Goal: Task Accomplishment & Management: Use online tool/utility

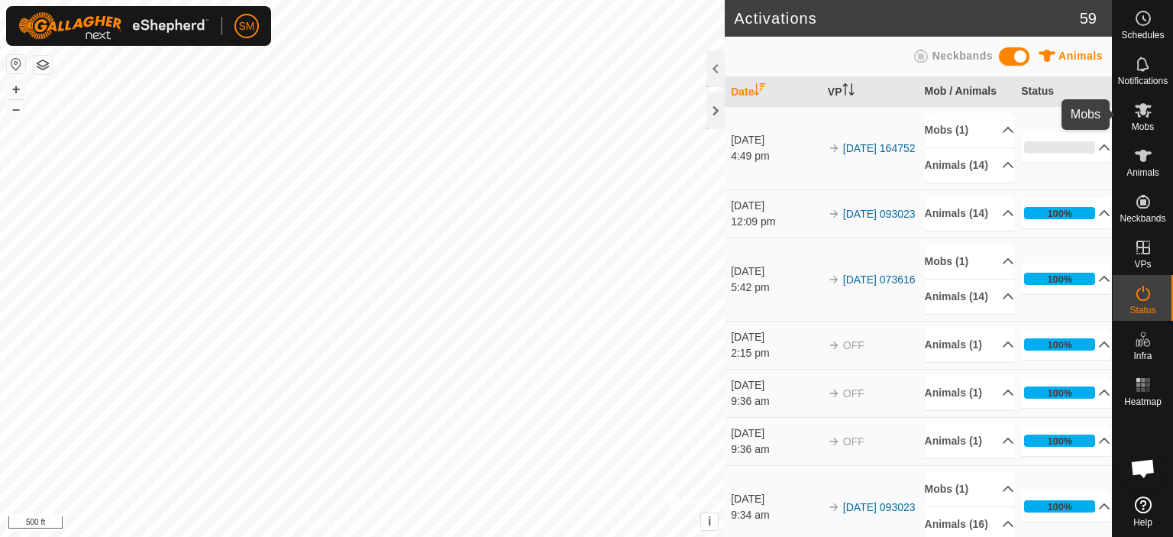
click at [1139, 112] on icon at bounding box center [1143, 110] width 18 height 18
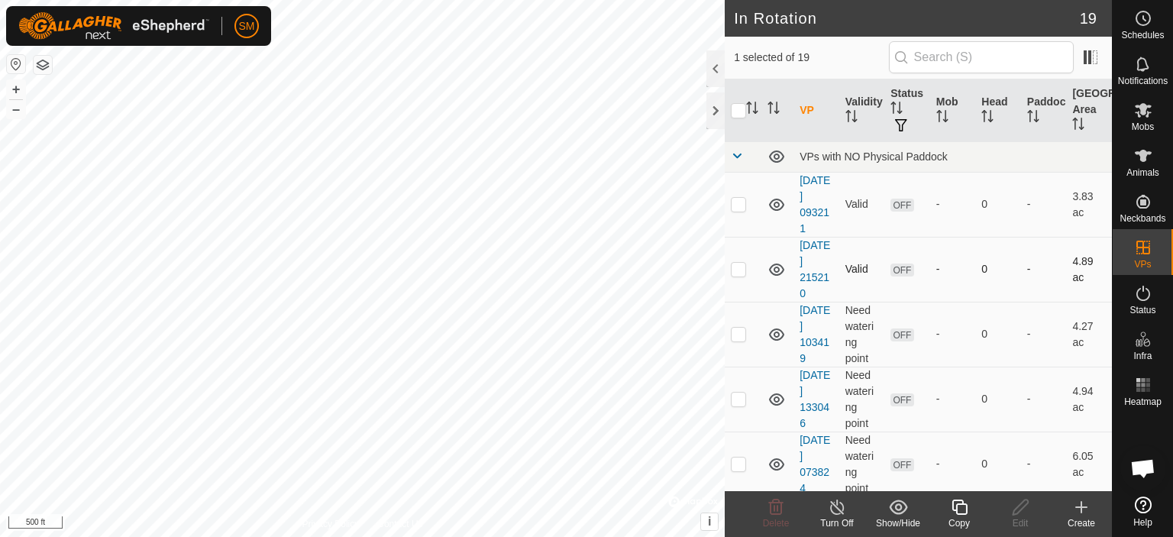
scroll to position [910, 0]
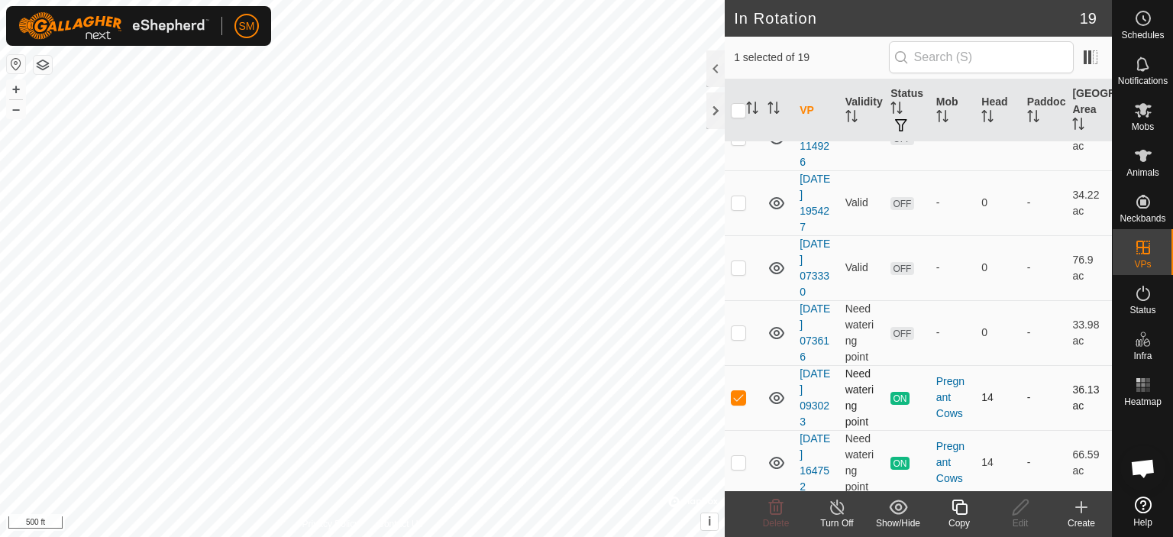
click at [738, 398] on p-checkbox at bounding box center [738, 397] width 15 height 12
checkbox input "false"
click at [739, 460] on p-checkbox at bounding box center [738, 462] width 15 height 12
checkbox input "false"
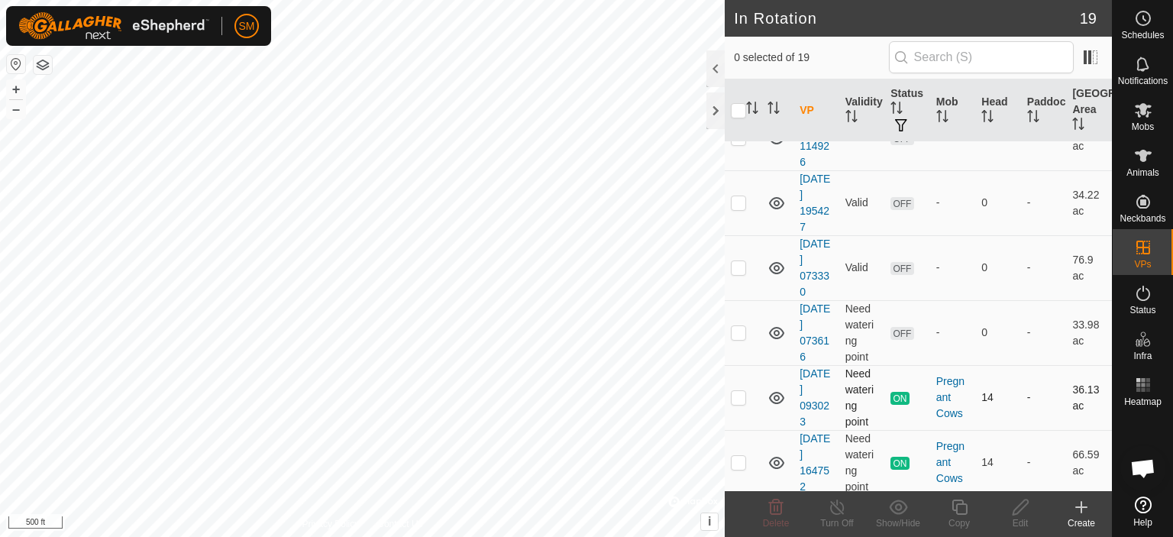
click at [738, 393] on p-checkbox at bounding box center [738, 397] width 15 height 12
checkbox input "true"
click at [836, 506] on icon at bounding box center [837, 507] width 19 height 18
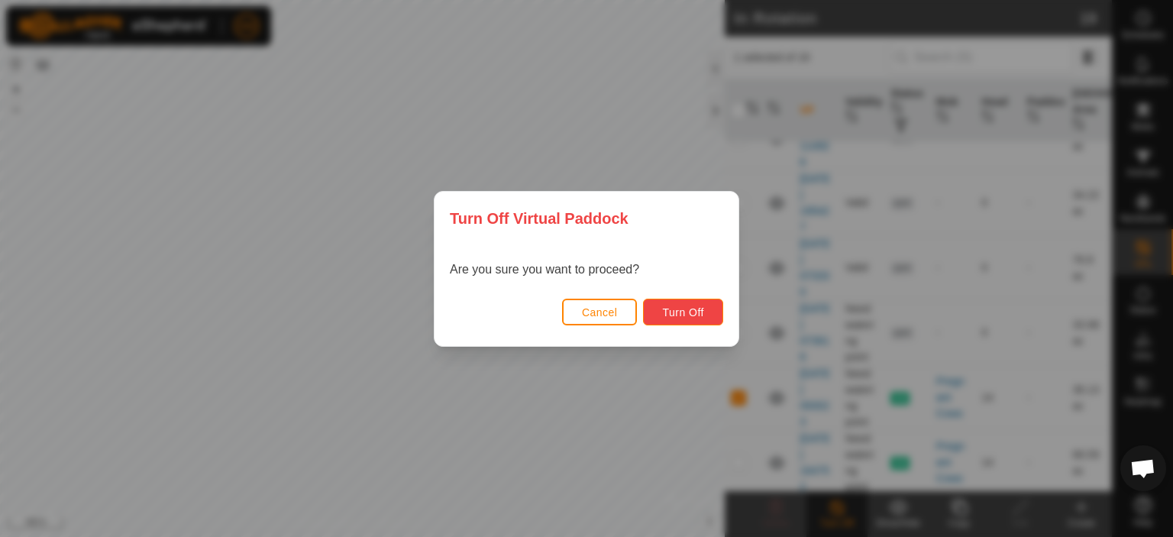
click at [670, 314] on span "Turn Off" at bounding box center [683, 312] width 42 height 12
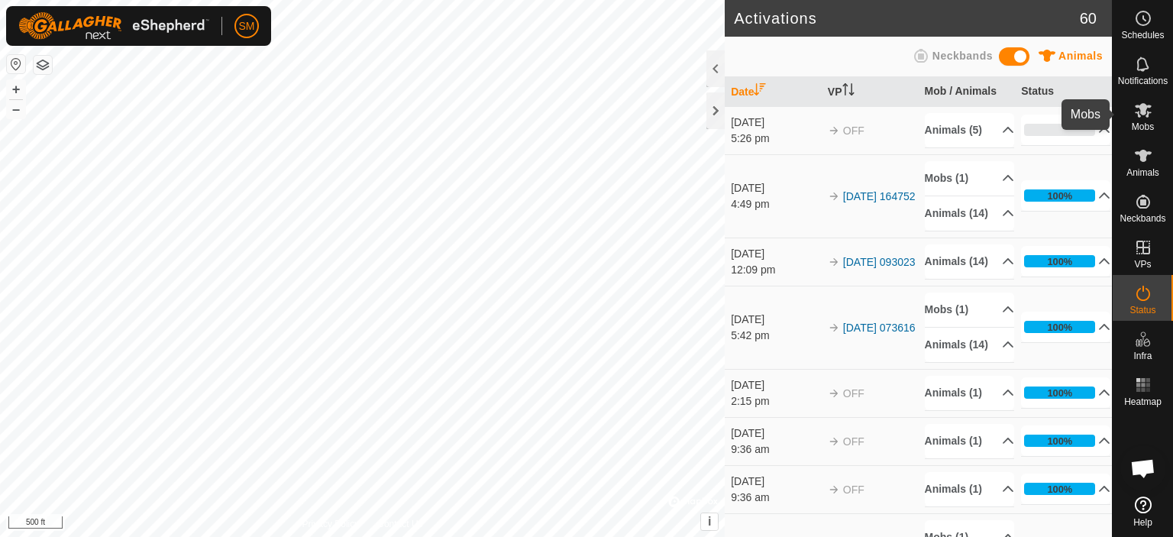
click at [1145, 124] on span "Mobs" at bounding box center [1143, 126] width 22 height 9
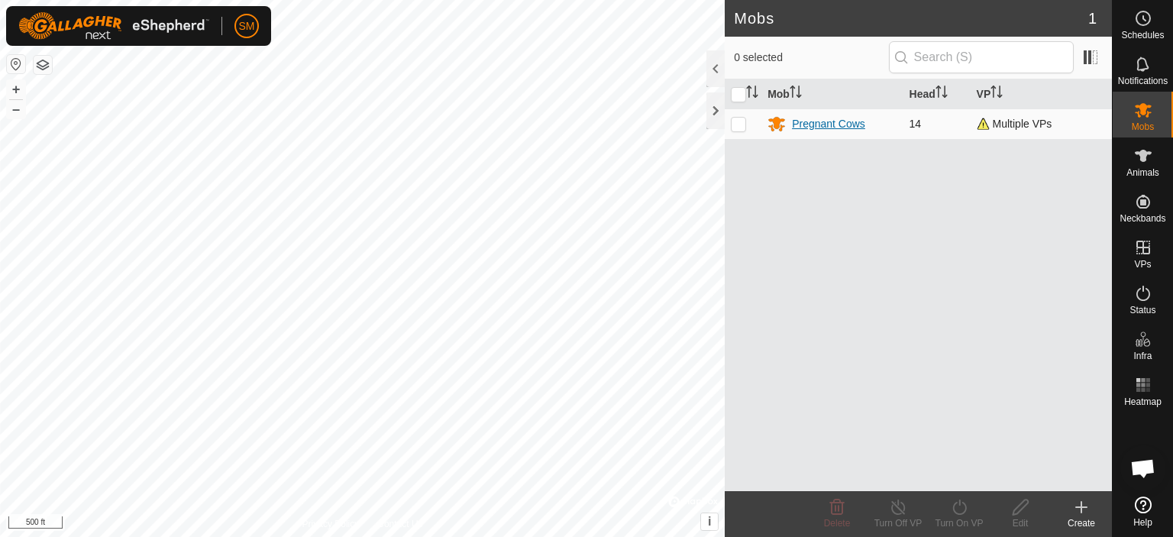
click at [807, 121] on div "Pregnant Cows" at bounding box center [828, 124] width 73 height 16
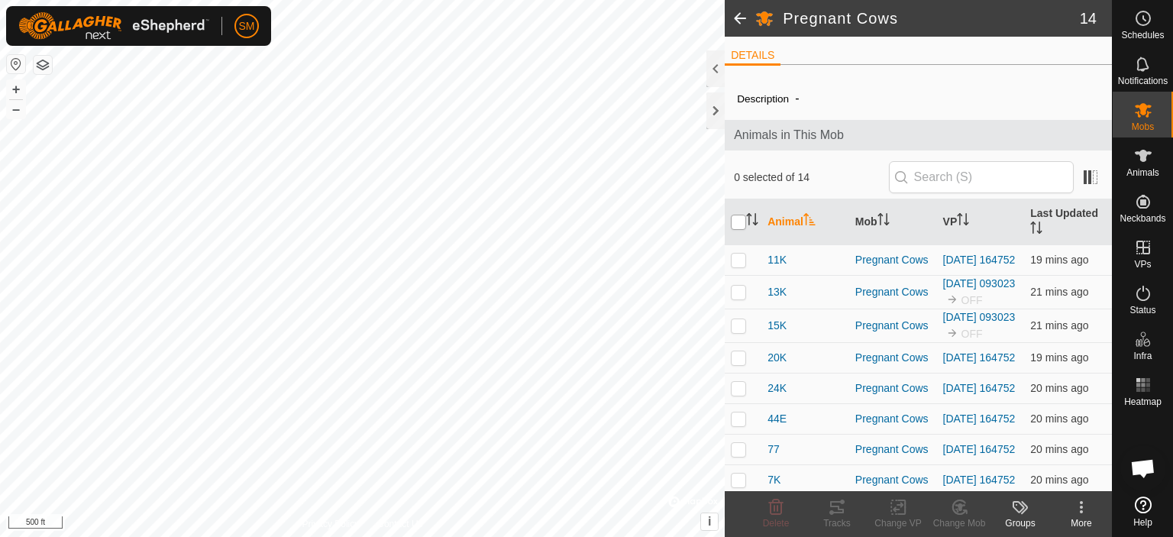
click at [741, 219] on input "checkbox" at bounding box center [738, 222] width 15 height 15
checkbox input "true"
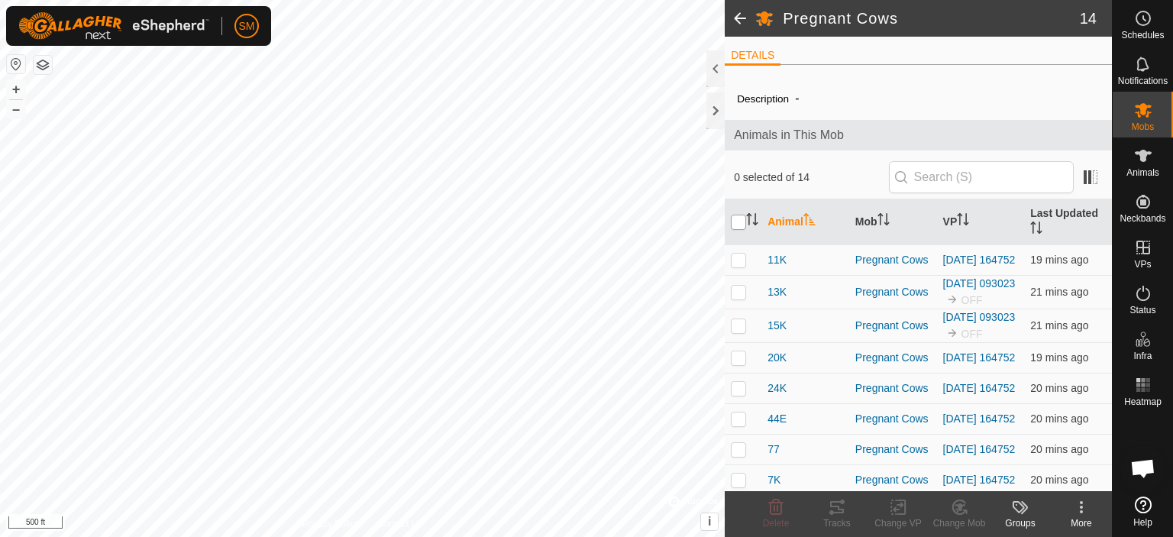
checkbox input "true"
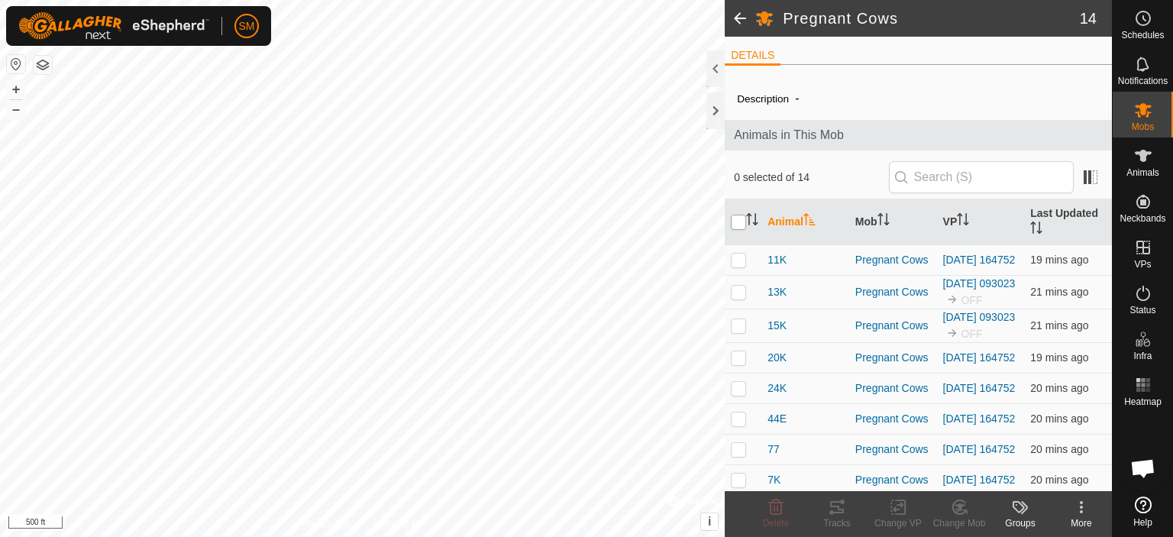
checkbox input "true"
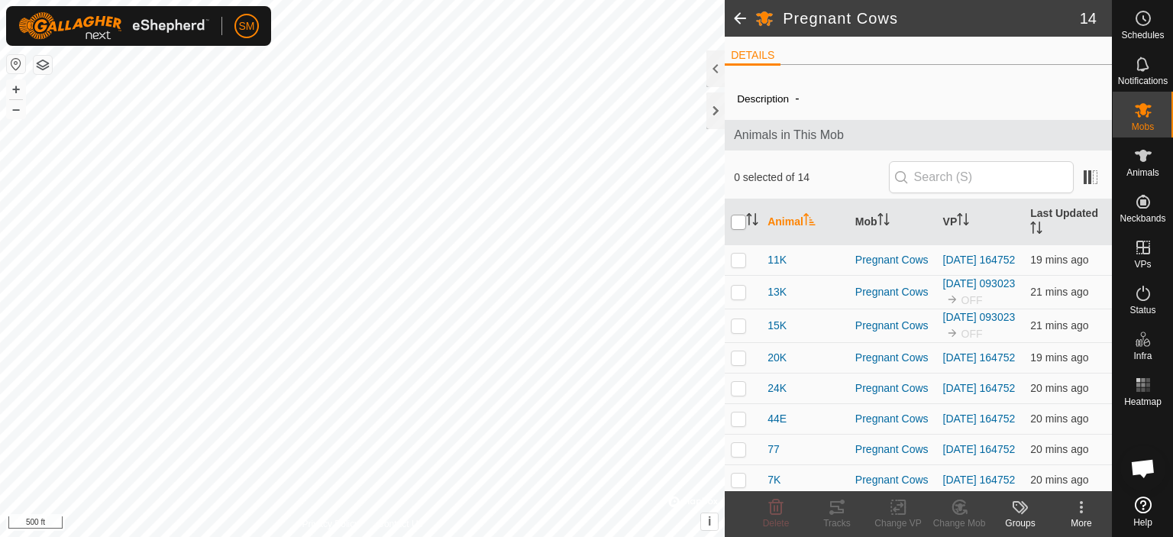
checkbox input "true"
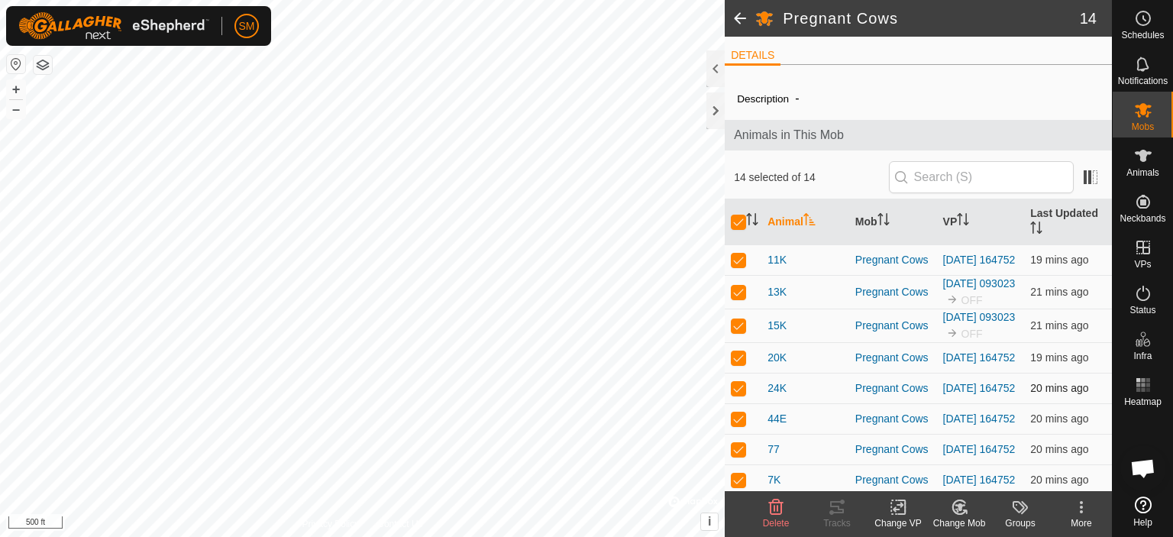
scroll to position [293, 0]
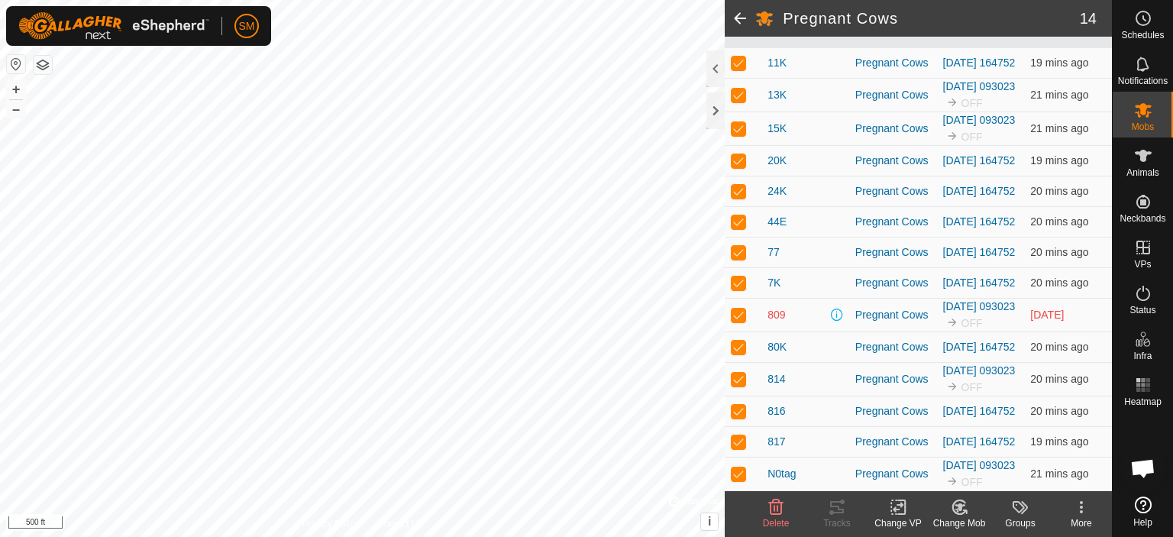
click at [898, 509] on icon at bounding box center [898, 507] width 11 height 10
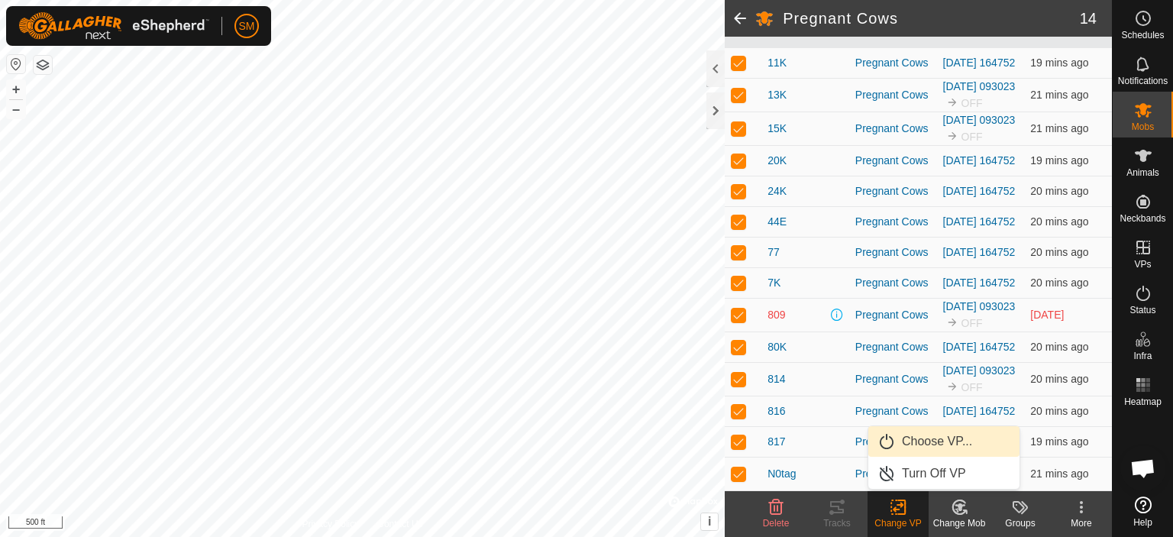
click at [910, 442] on link "Choose VP..." at bounding box center [943, 441] width 151 height 31
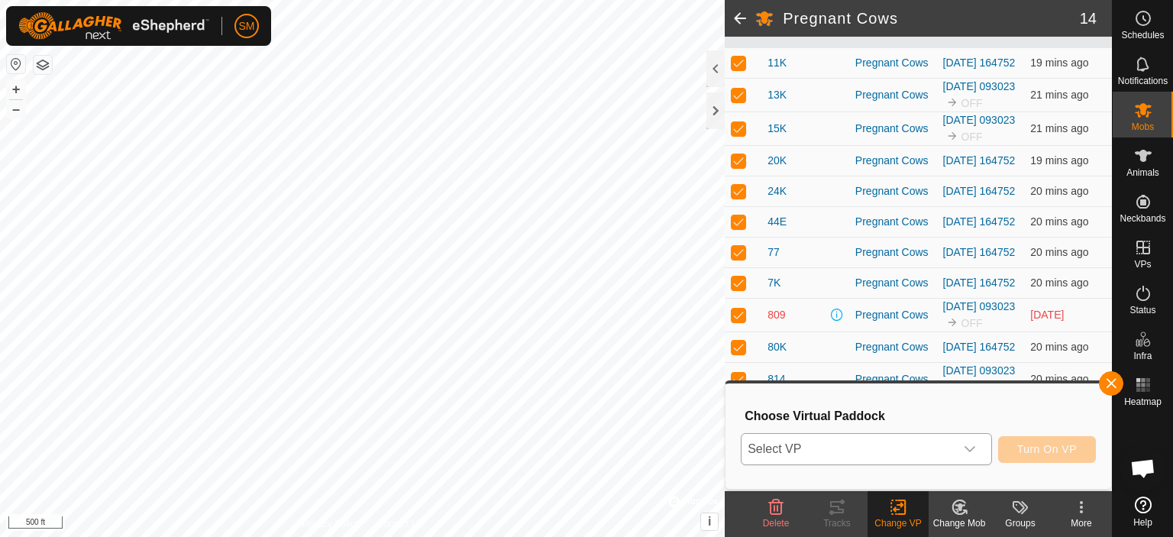
click at [871, 445] on span "Select VP" at bounding box center [847, 449] width 213 height 31
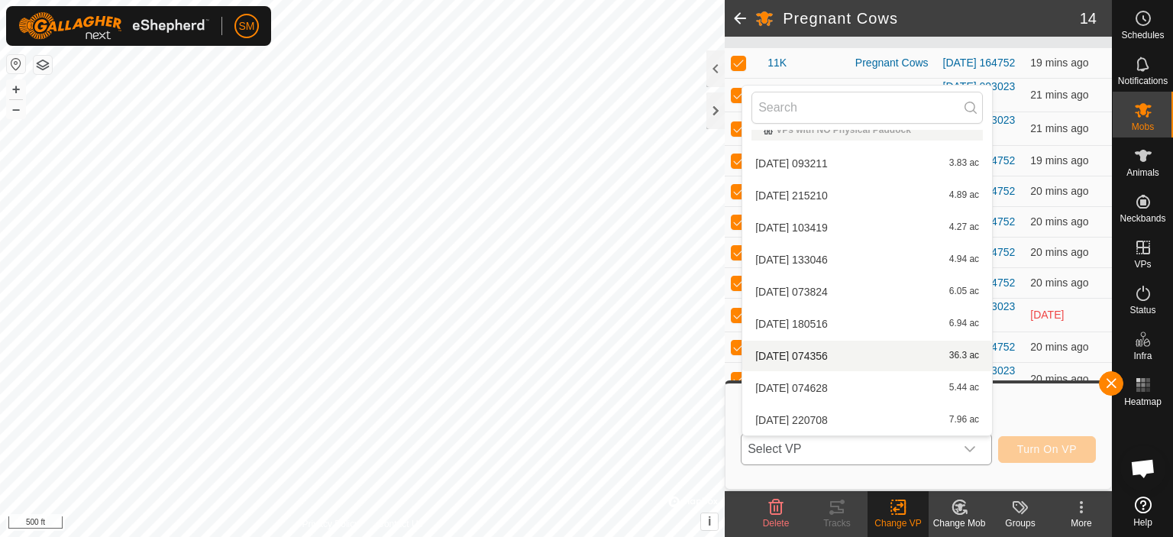
scroll to position [338, 0]
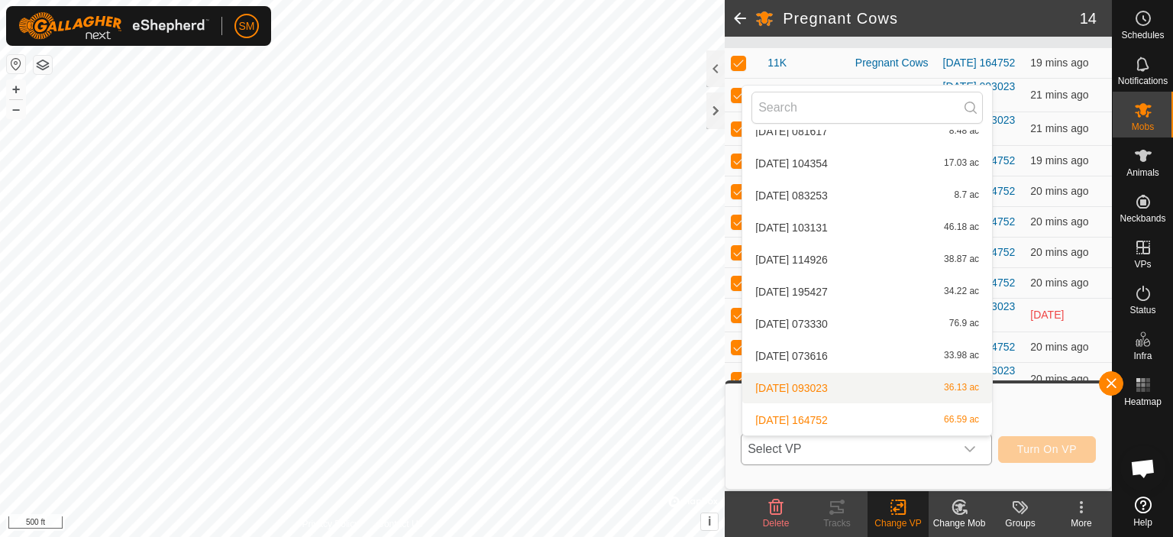
click at [783, 389] on li "[DATE] 093023 36.13 ac" at bounding box center [867, 388] width 250 height 31
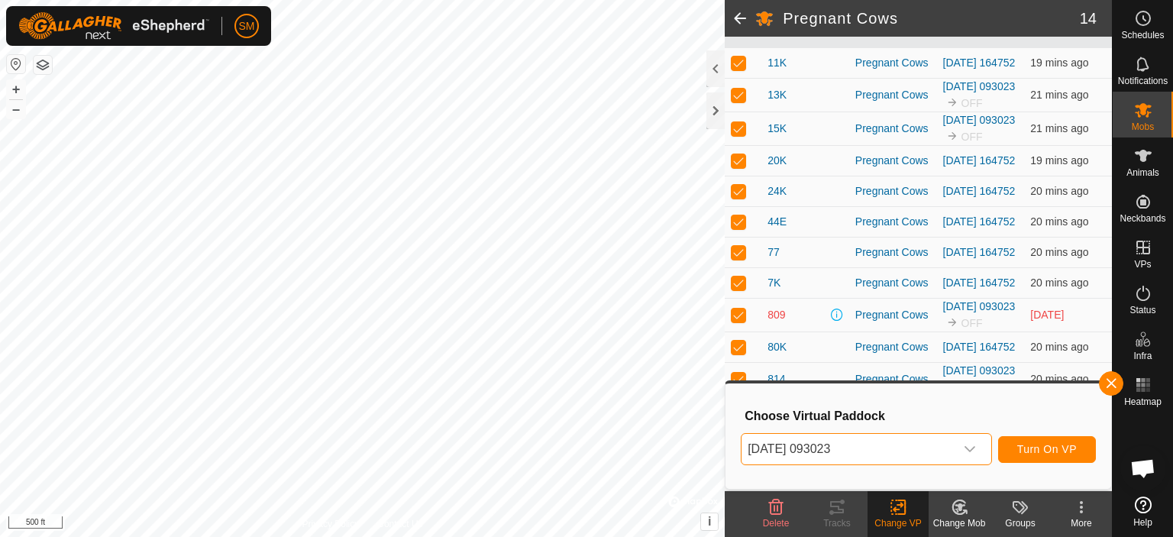
click at [934, 453] on span "[DATE] 093023" at bounding box center [847, 449] width 213 height 31
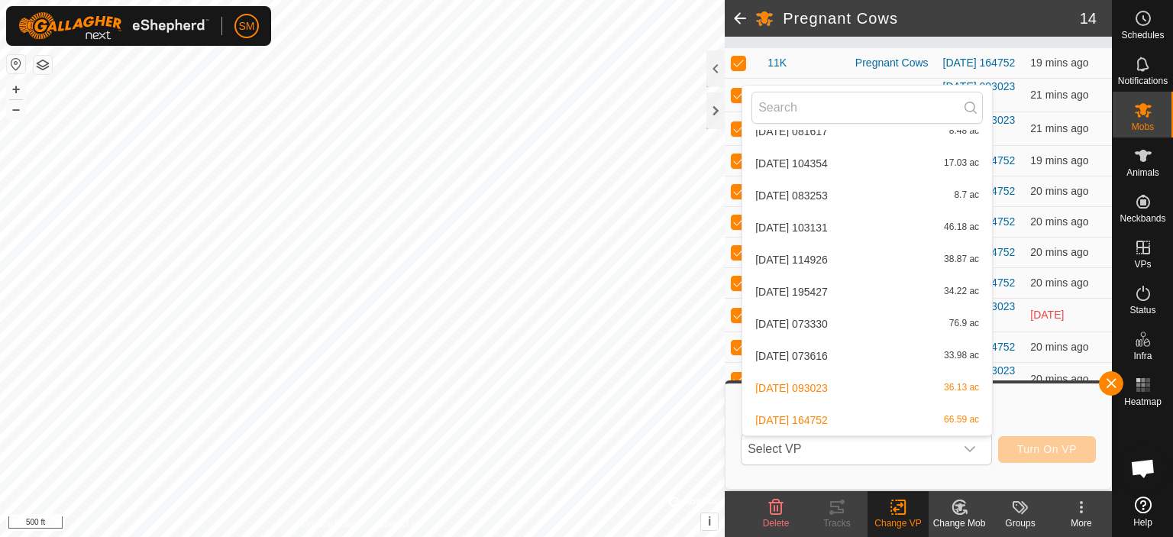
click at [927, 390] on li "[DATE] 093023 36.13 ac" at bounding box center [867, 388] width 250 height 31
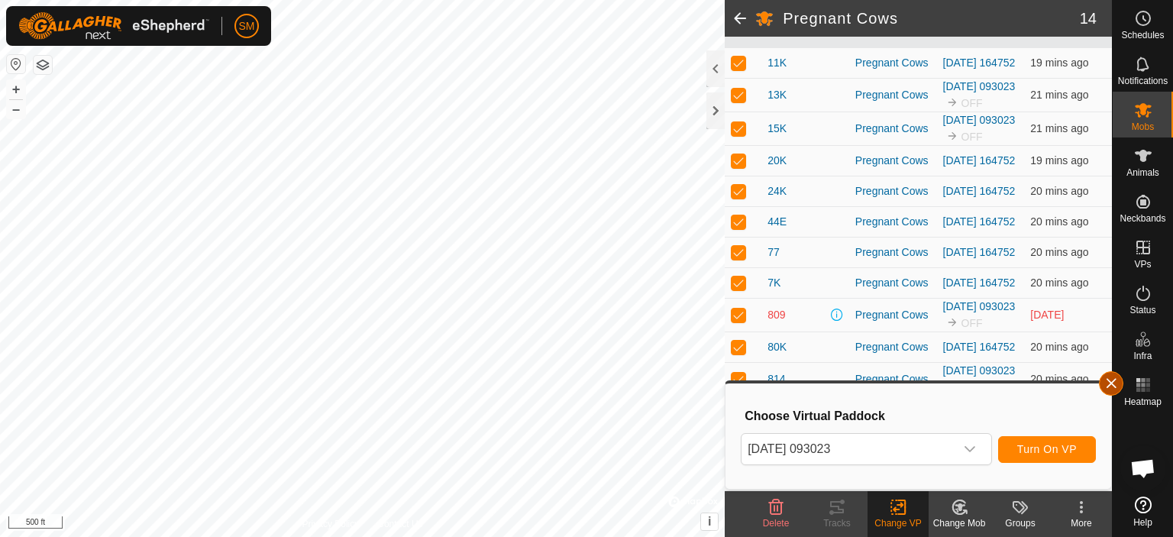
click at [1116, 378] on button "button" at bounding box center [1111, 383] width 24 height 24
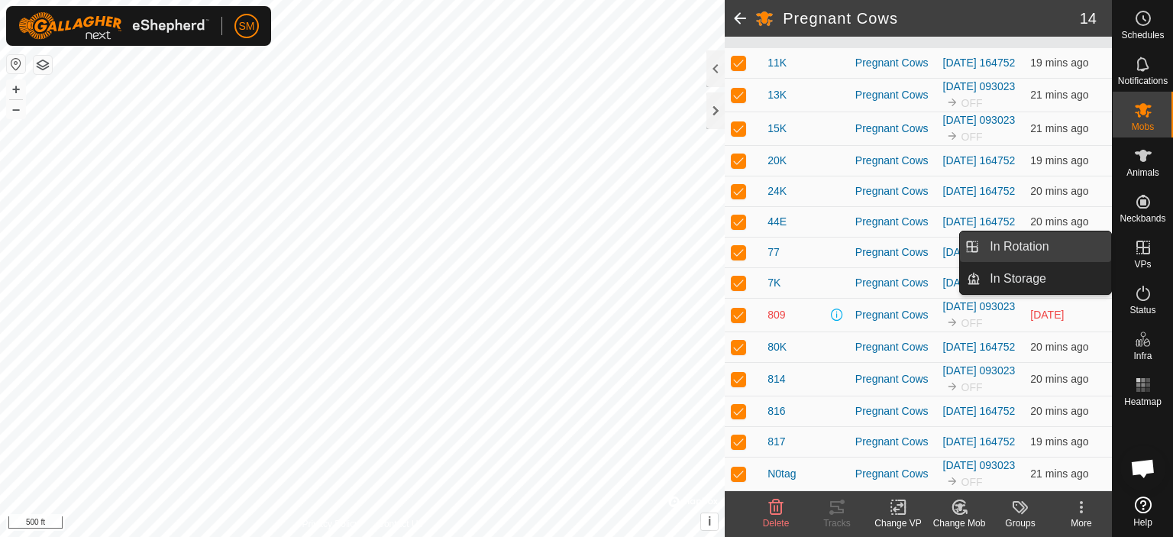
click at [1068, 251] on link "In Rotation" at bounding box center [1046, 246] width 131 height 31
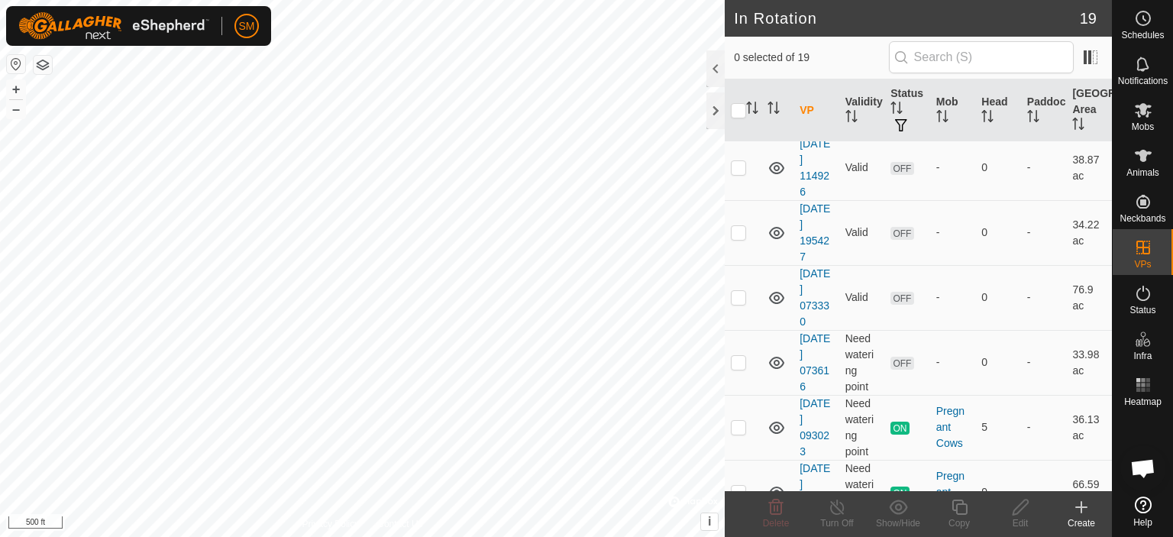
scroll to position [910, 0]
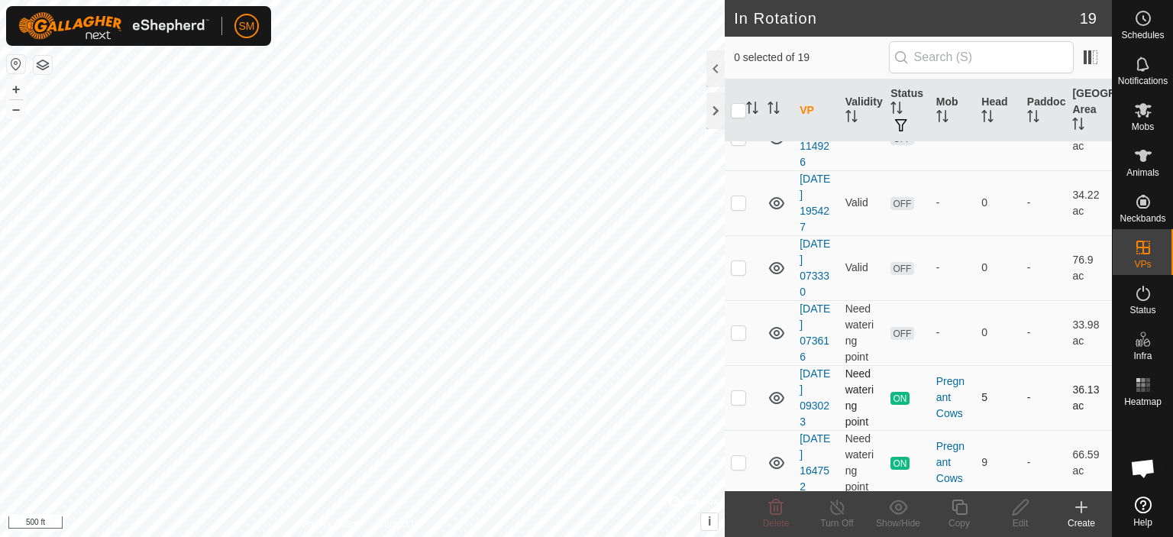
click at [738, 395] on p-checkbox at bounding box center [738, 397] width 15 height 12
checkbox input "true"
click at [833, 509] on icon at bounding box center [837, 507] width 19 height 18
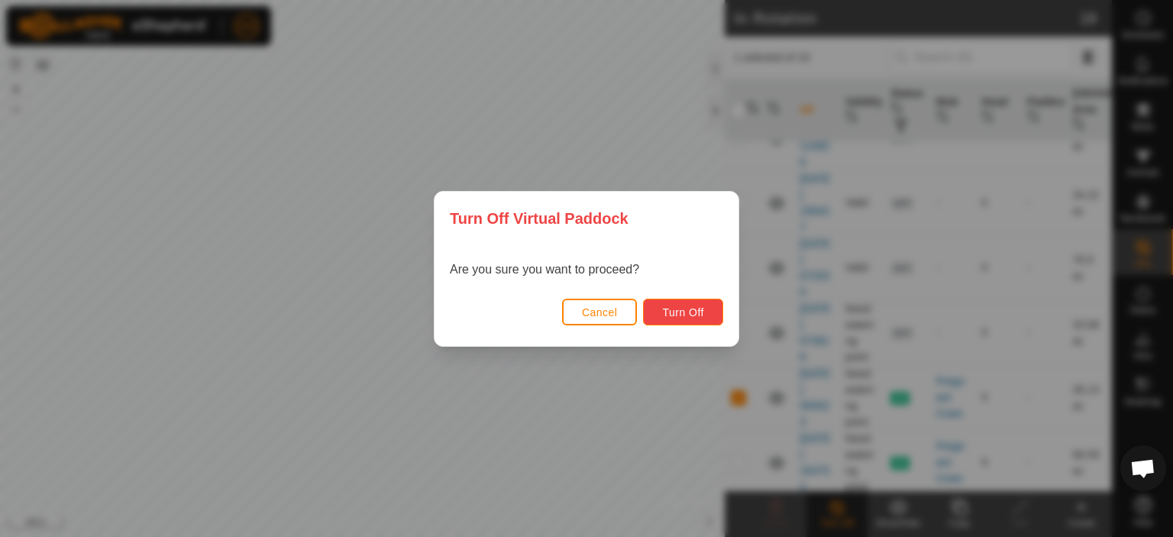
click at [692, 313] on span "Turn Off" at bounding box center [683, 312] width 42 height 12
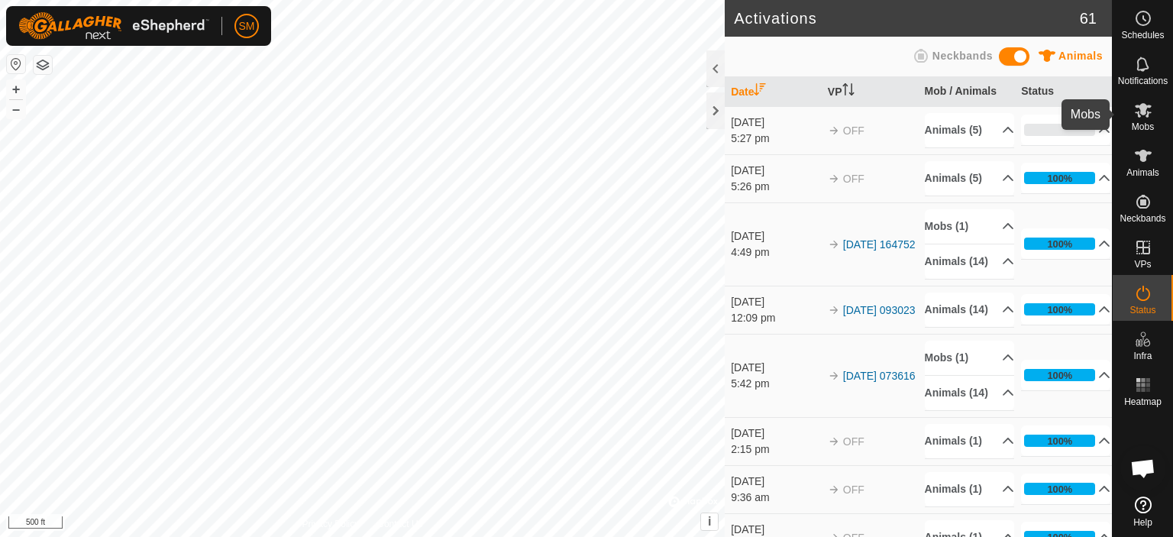
click at [1141, 115] on icon at bounding box center [1143, 110] width 17 height 15
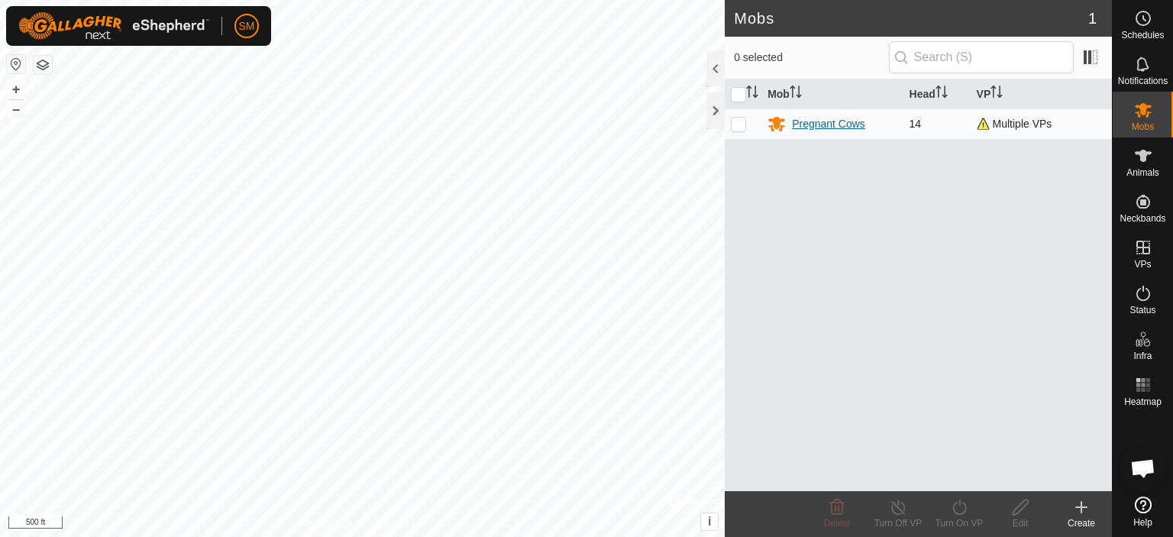
click at [832, 119] on div "Pregnant Cows" at bounding box center [828, 124] width 73 height 16
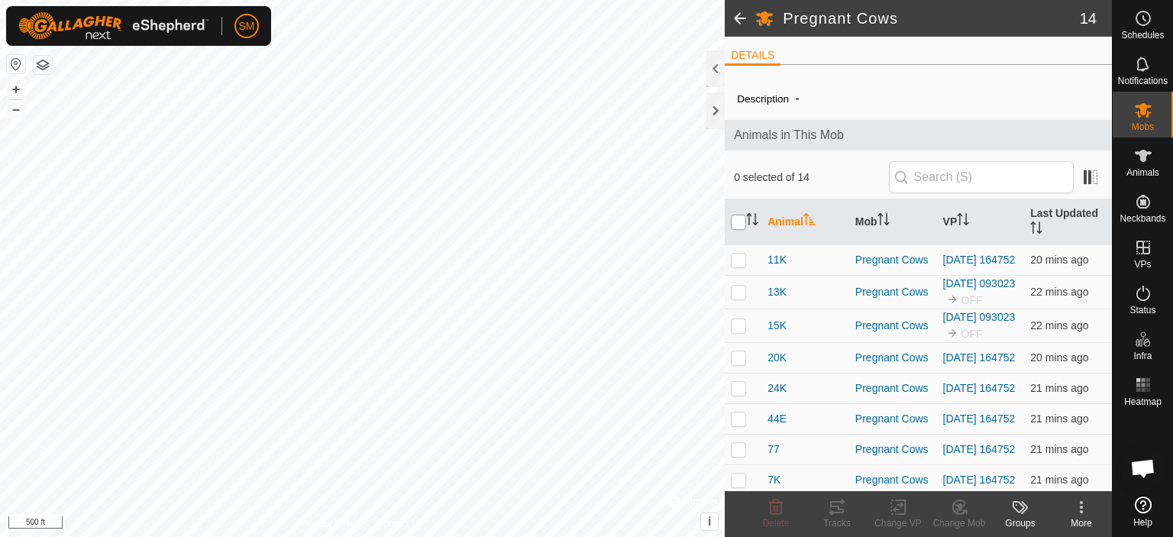
click at [737, 225] on input "checkbox" at bounding box center [738, 222] width 15 height 15
checkbox input "true"
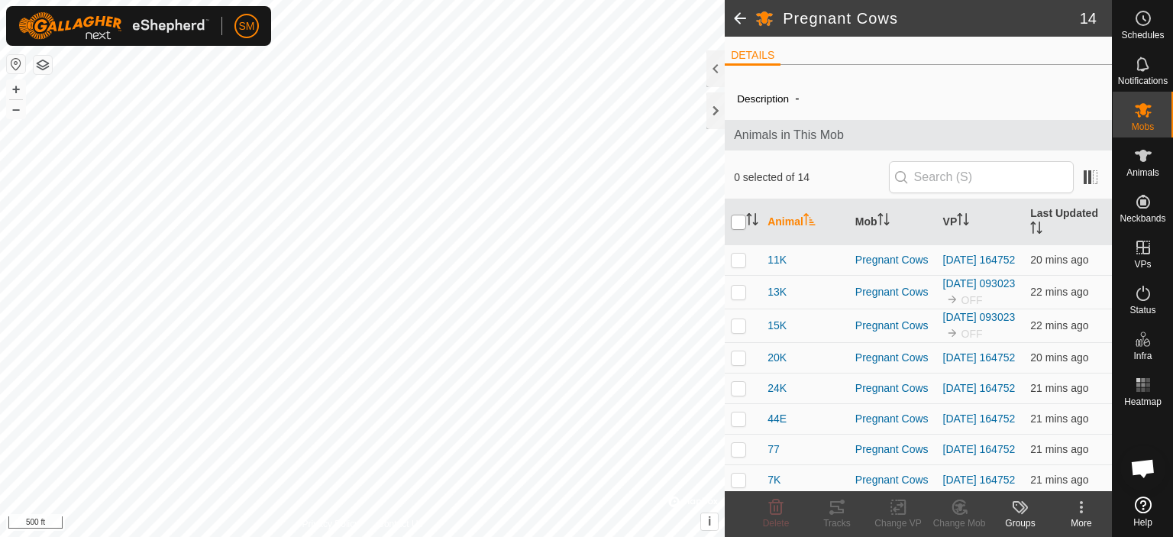
checkbox input "true"
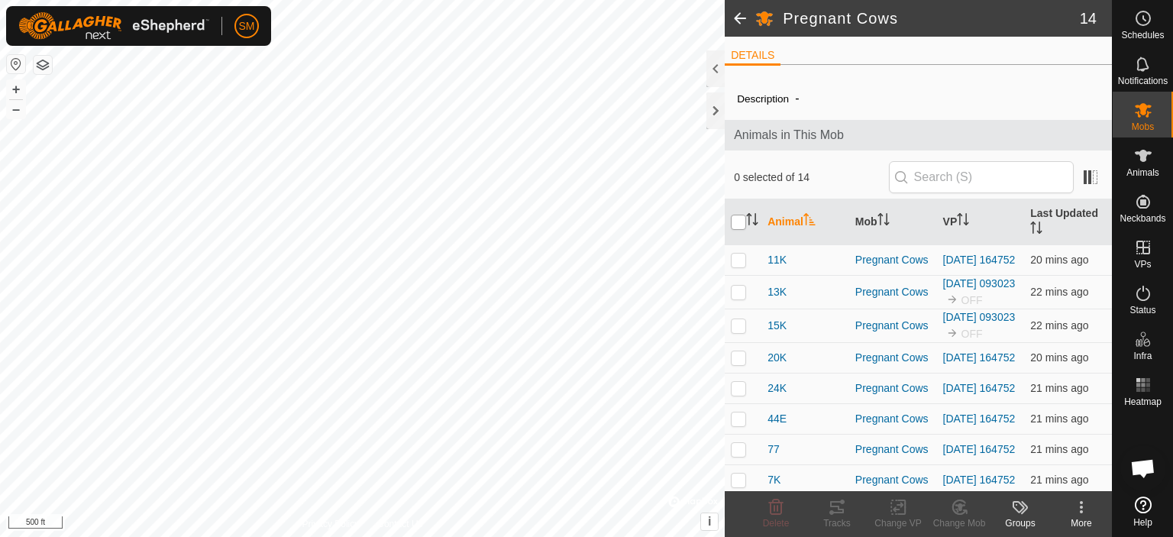
checkbox input "true"
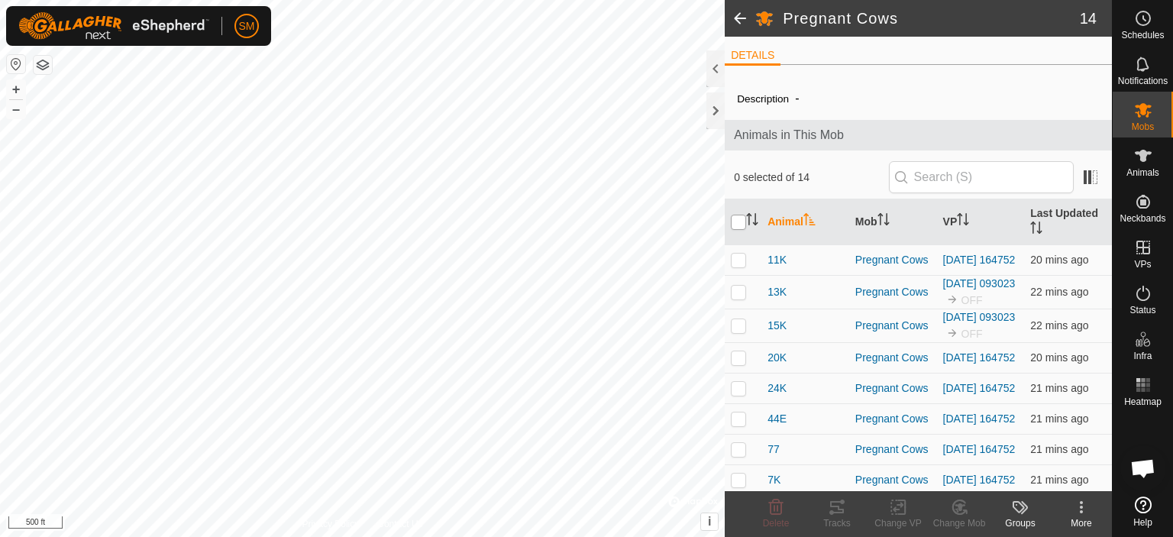
checkbox input "true"
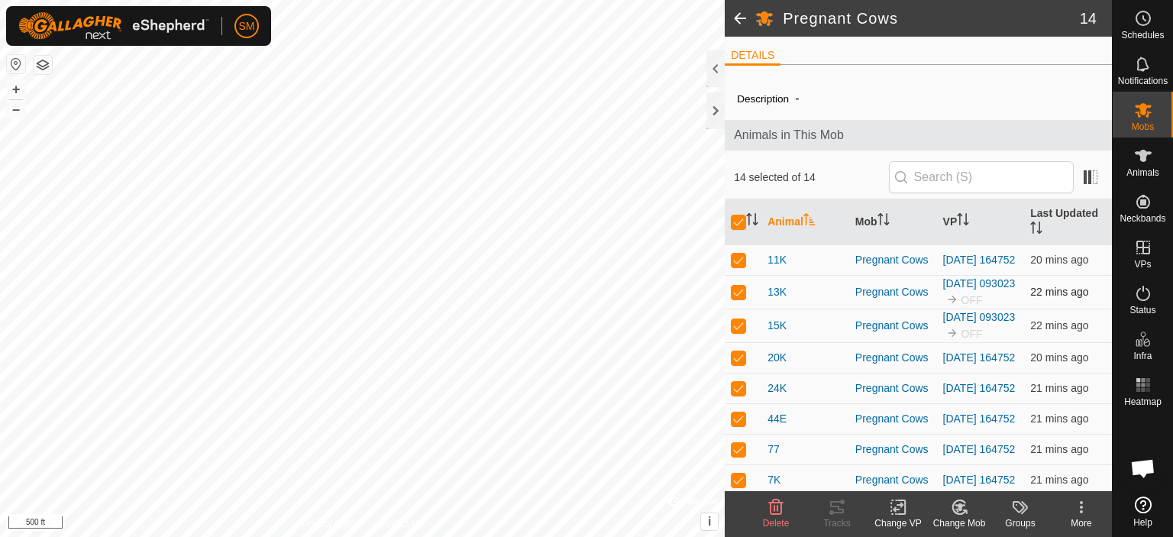
scroll to position [293, 0]
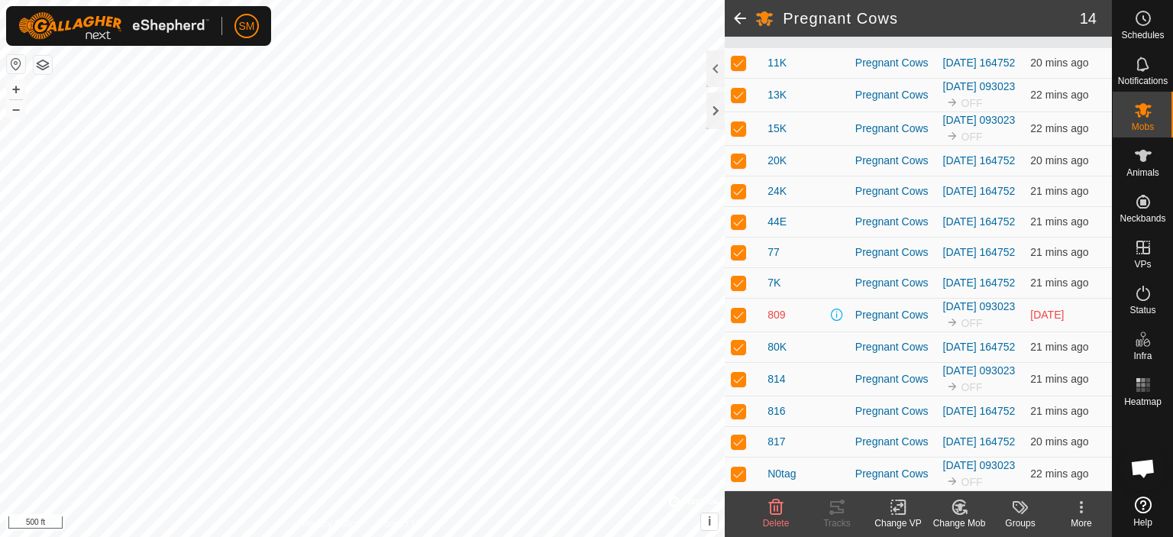
click at [898, 511] on icon at bounding box center [898, 507] width 19 height 18
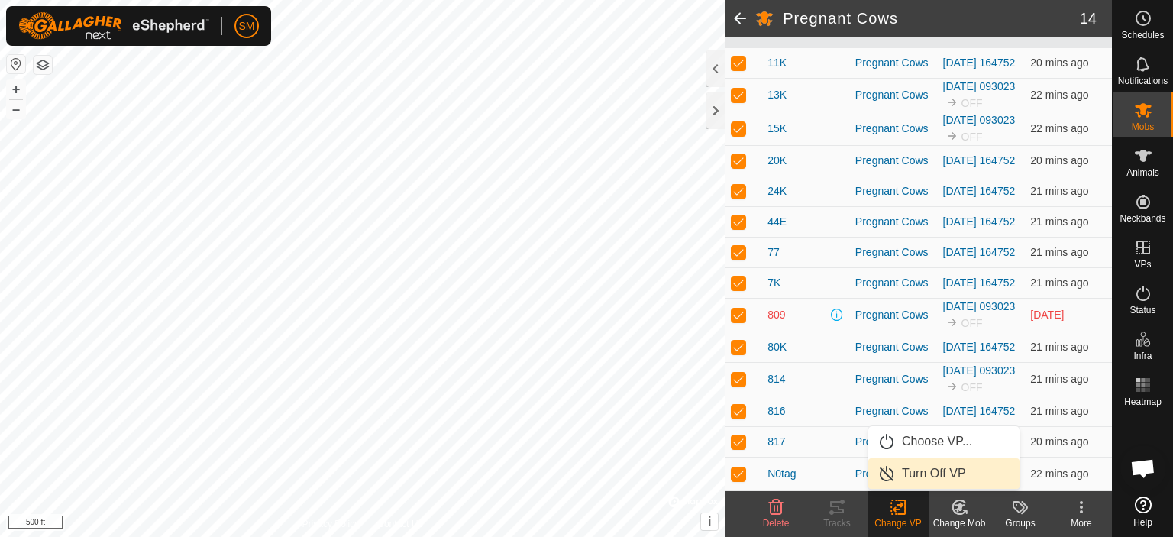
click at [921, 473] on link "Turn Off VP" at bounding box center [943, 473] width 151 height 31
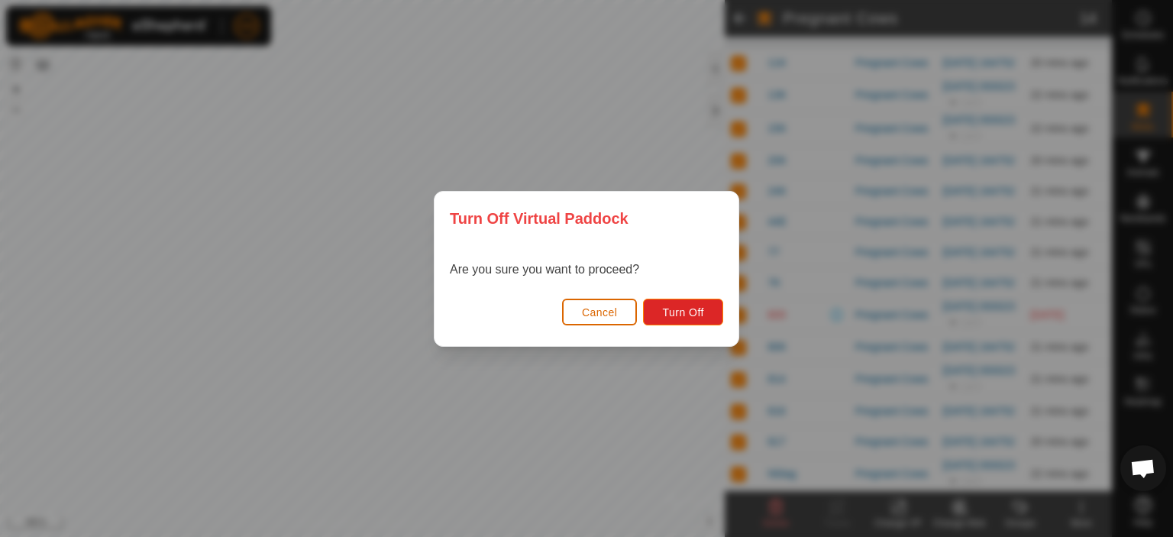
click at [596, 312] on span "Cancel" at bounding box center [600, 312] width 36 height 12
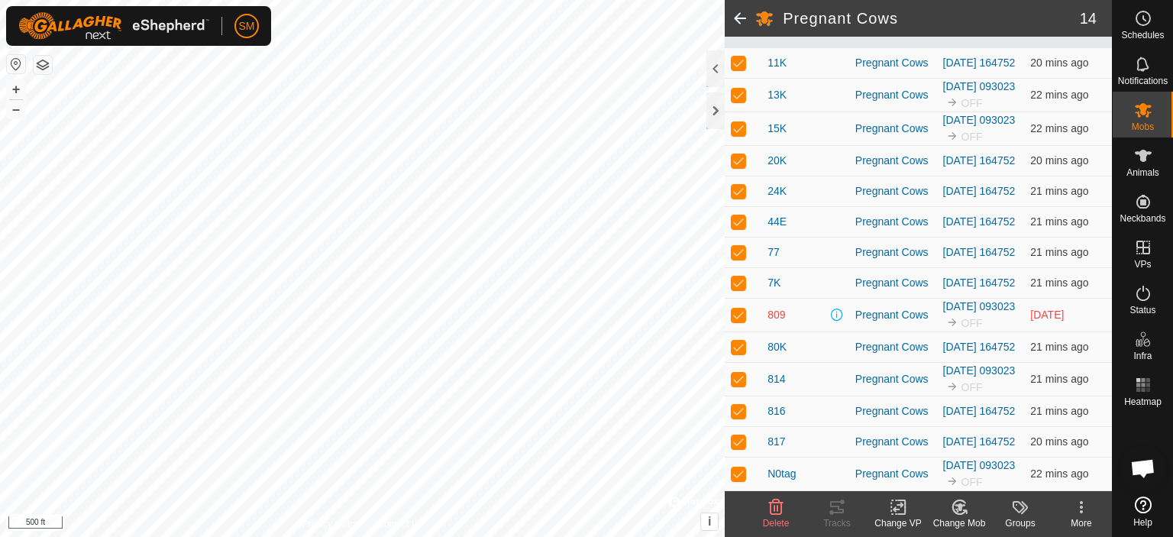
click at [897, 514] on rect at bounding box center [898, 507] width 14 height 14
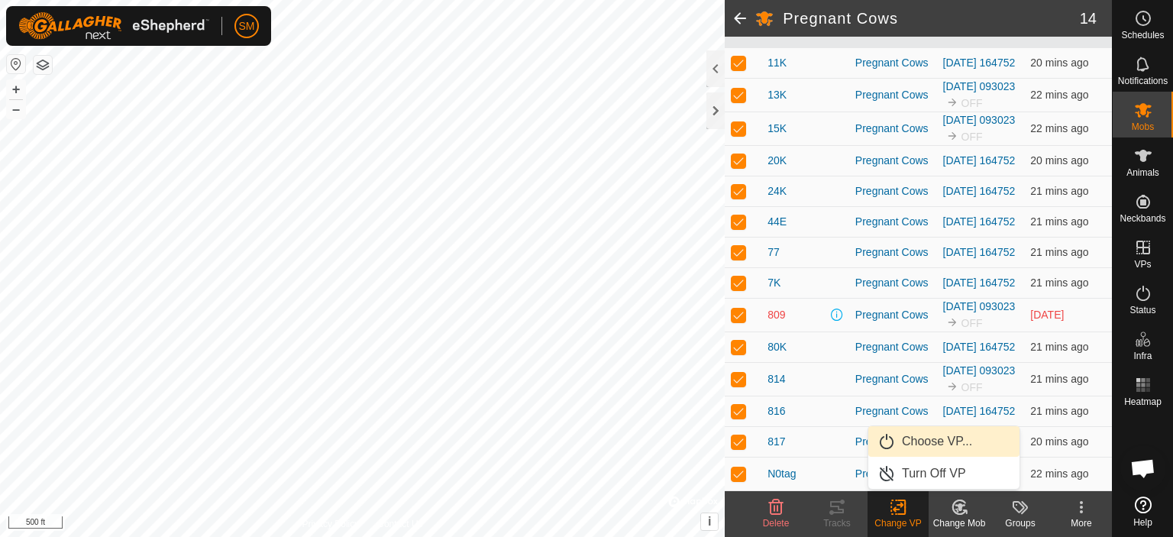
click at [913, 444] on link "Choose VP..." at bounding box center [943, 441] width 151 height 31
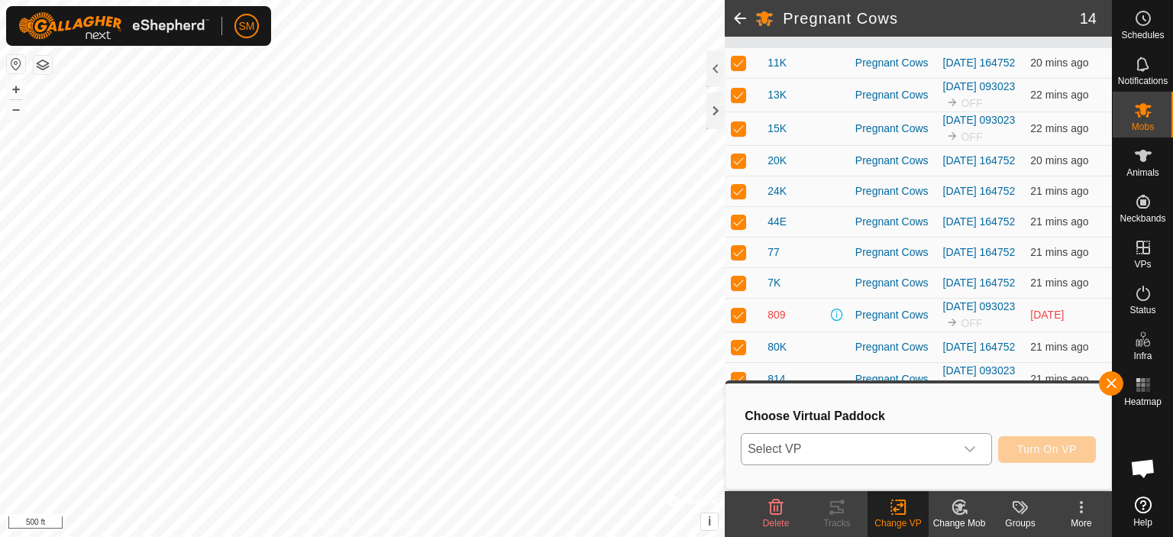
click at [886, 446] on span "Select VP" at bounding box center [847, 449] width 213 height 31
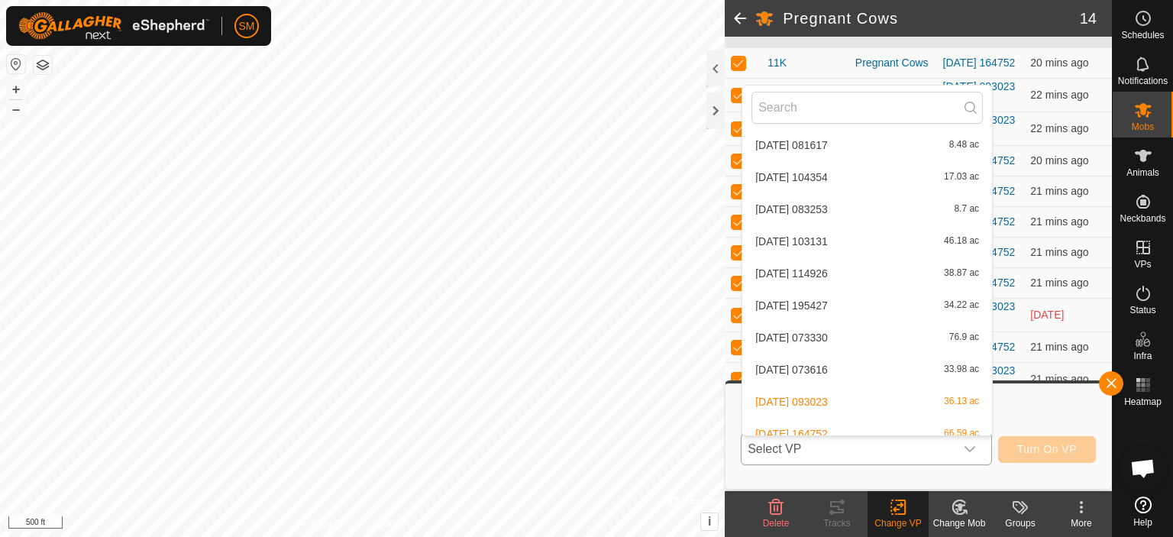
scroll to position [338, 0]
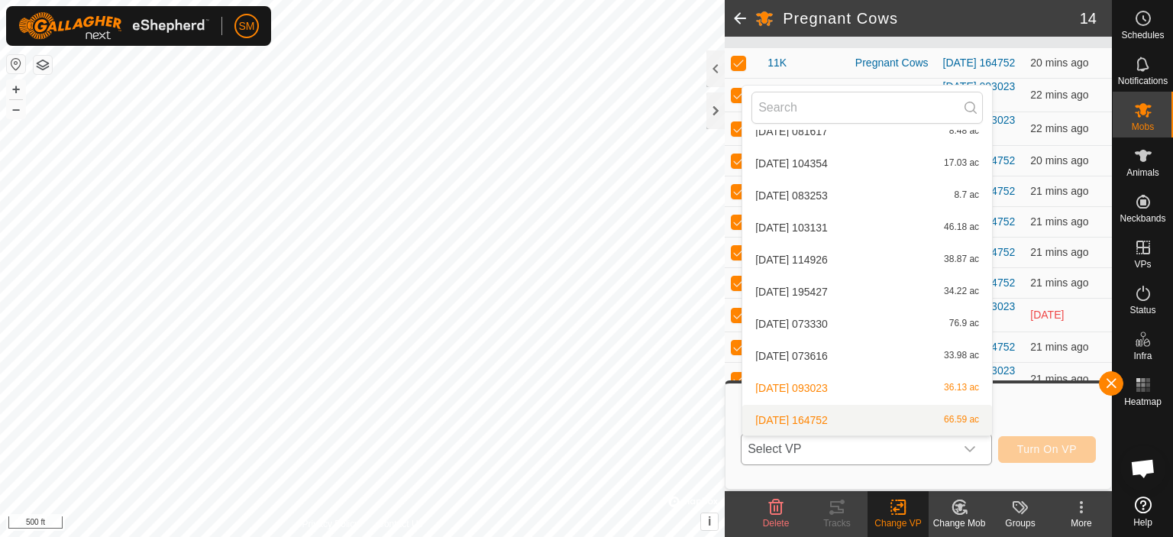
click at [816, 418] on li "[DATE] 164752 66.59 ac" at bounding box center [867, 420] width 250 height 31
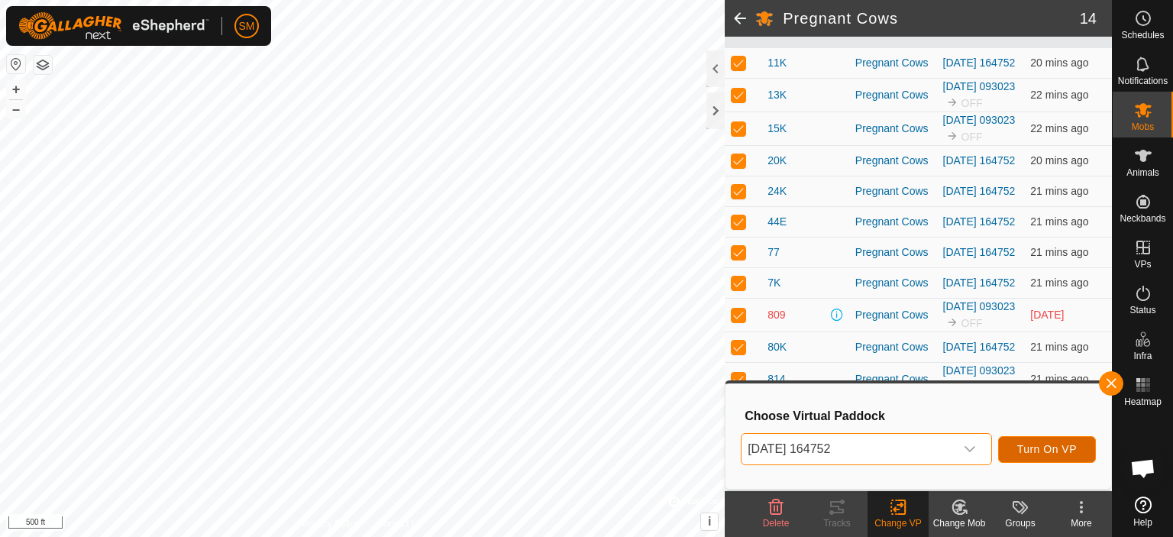
click at [1032, 454] on span "Turn On VP" at bounding box center [1047, 449] width 60 height 12
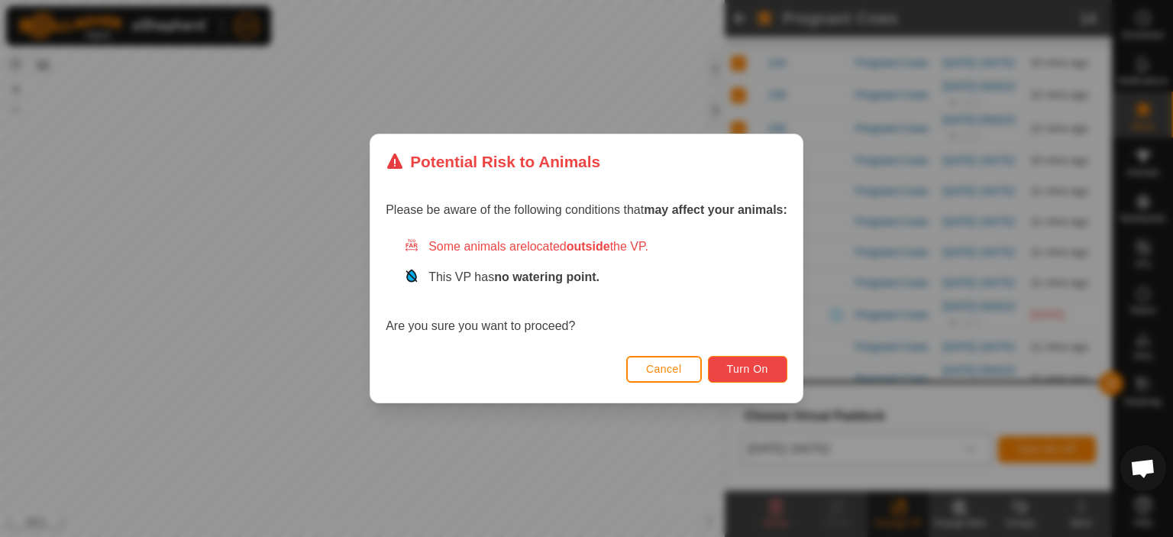
click at [755, 363] on span "Turn On" at bounding box center [747, 369] width 41 height 12
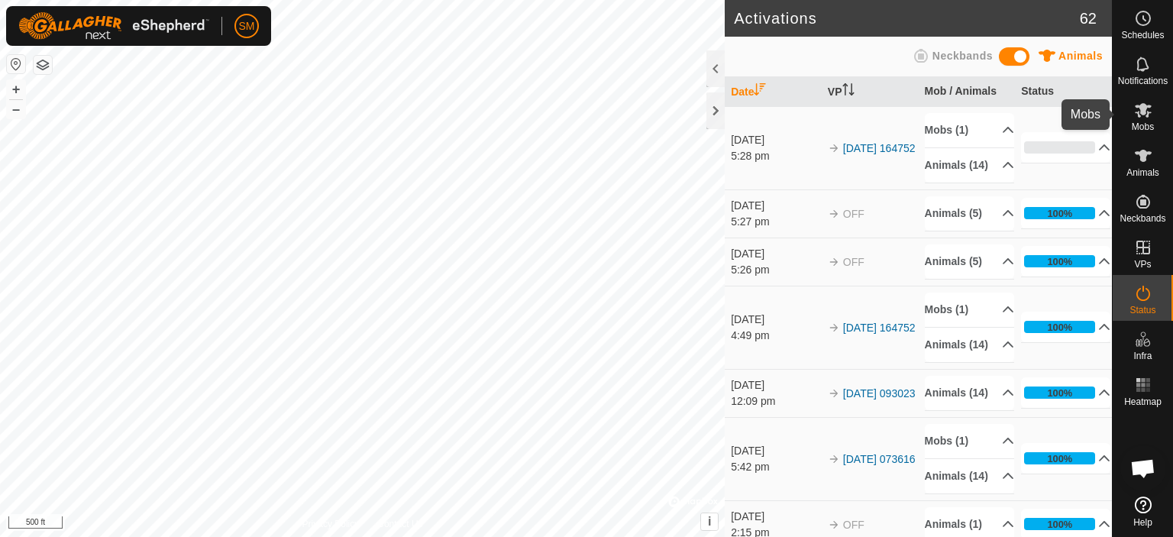
click at [1142, 115] on icon at bounding box center [1143, 110] width 17 height 15
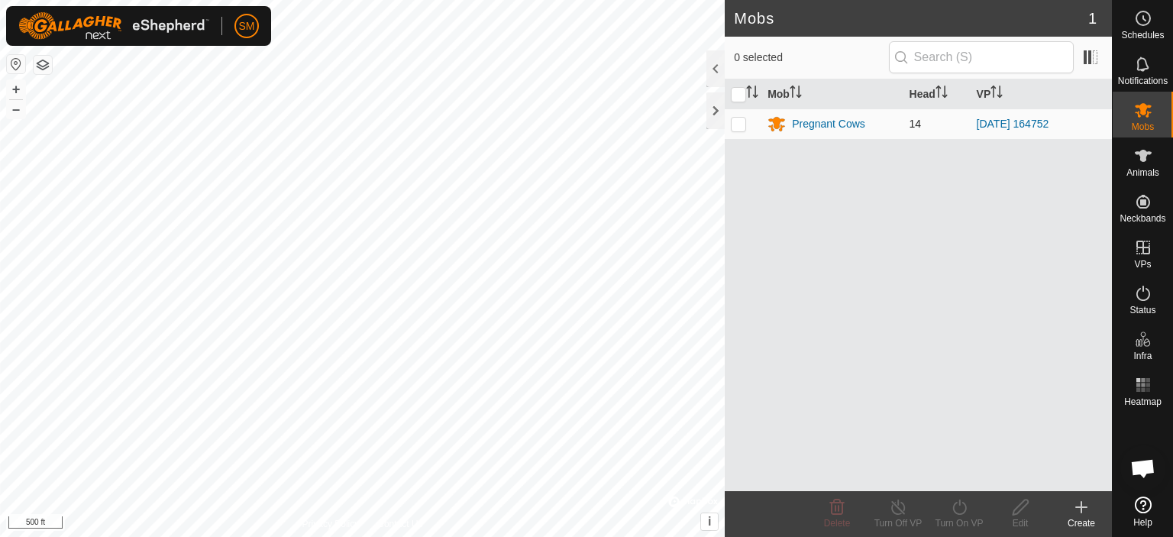
click at [738, 123] on p-checkbox at bounding box center [738, 124] width 15 height 12
checkbox input "true"
click at [800, 124] on div "Pregnant Cows" at bounding box center [828, 124] width 73 height 16
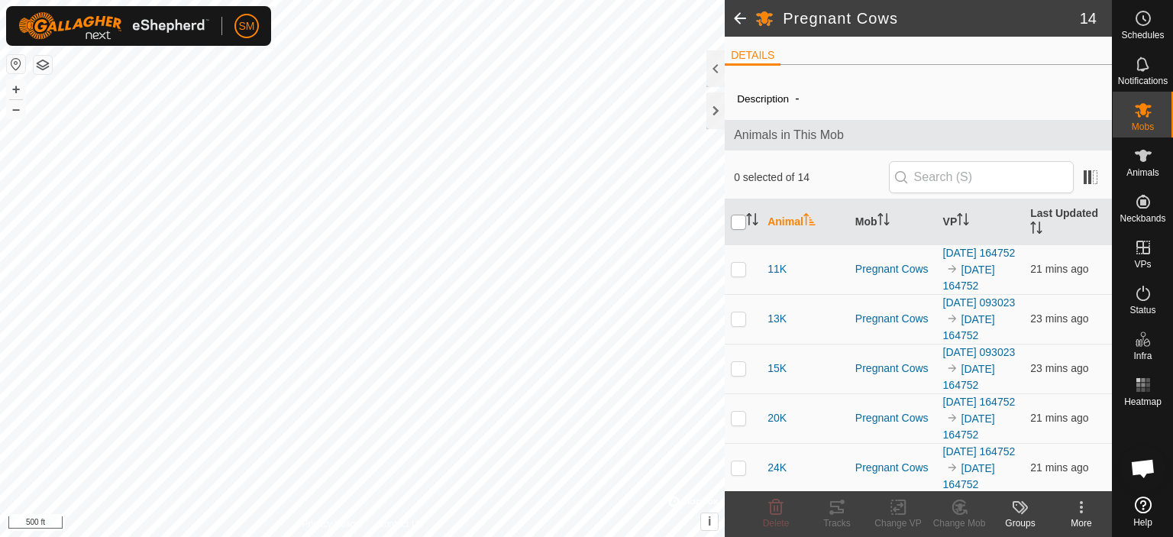
click at [739, 222] on input "checkbox" at bounding box center [738, 222] width 15 height 15
checkbox input "true"
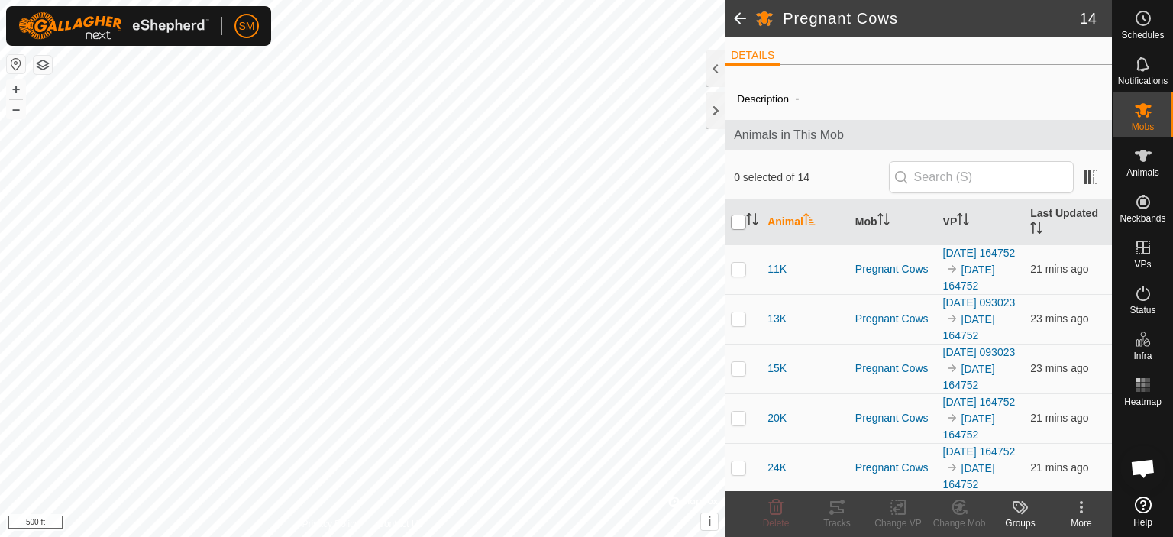
checkbox input "true"
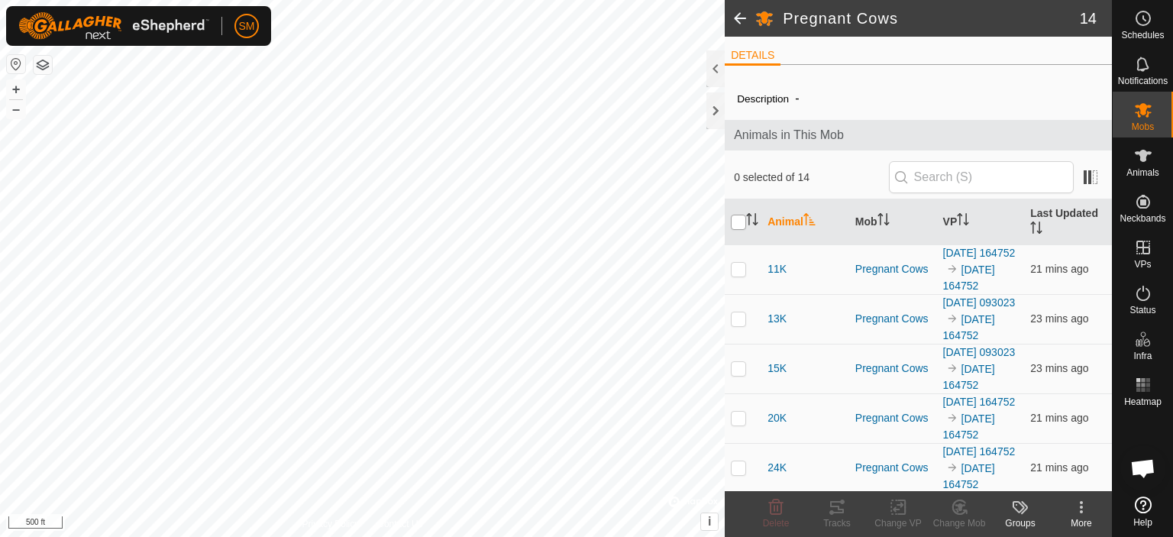
checkbox input "true"
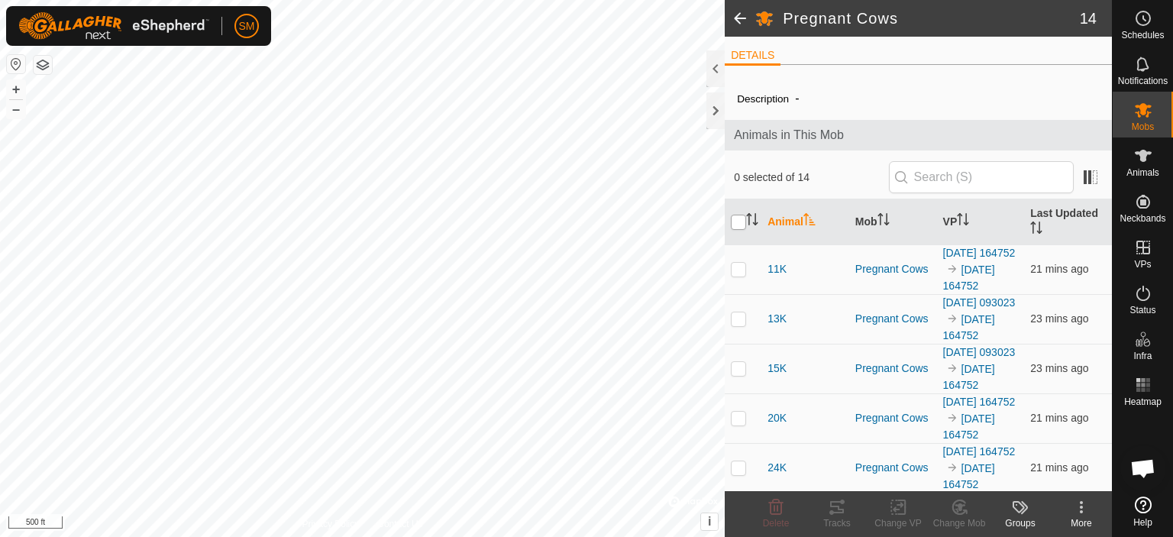
checkbox input "true"
click at [900, 508] on icon at bounding box center [898, 507] width 19 height 18
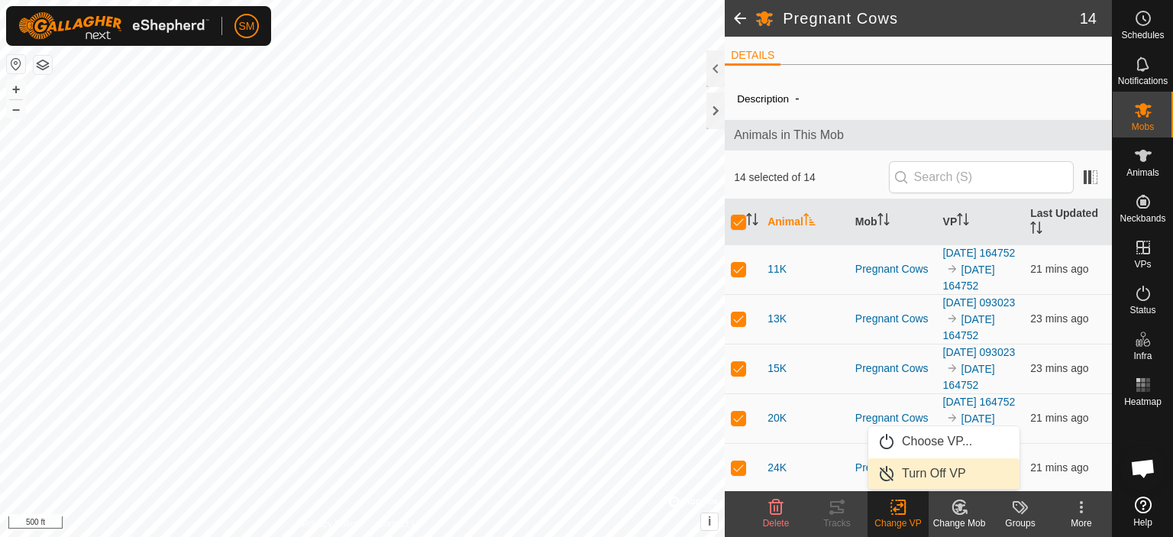
click at [901, 473] on link "Turn Off VP" at bounding box center [943, 473] width 151 height 31
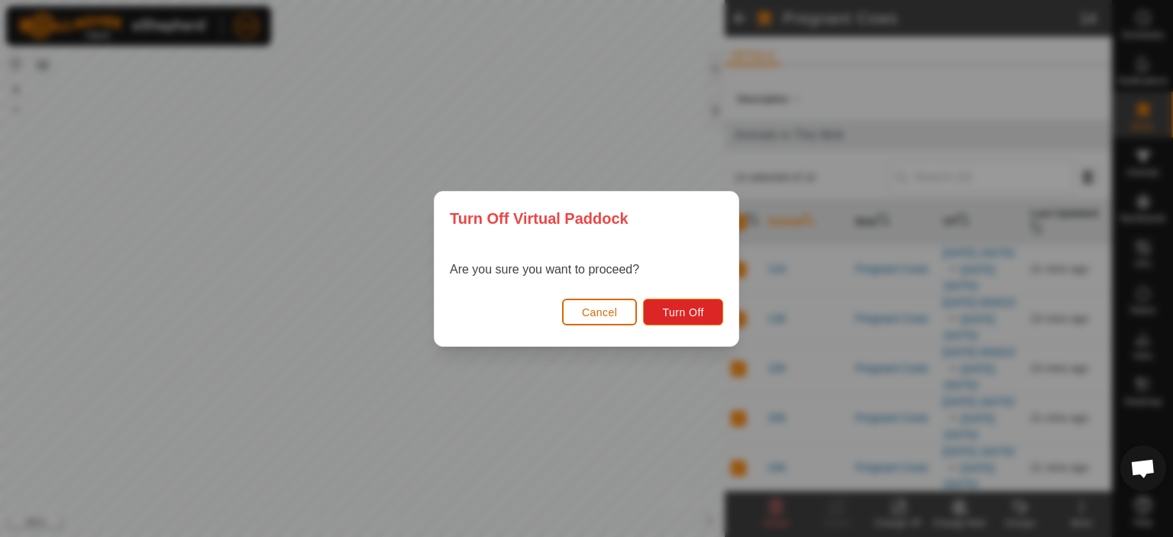
click at [612, 309] on span "Cancel" at bounding box center [600, 312] width 36 height 12
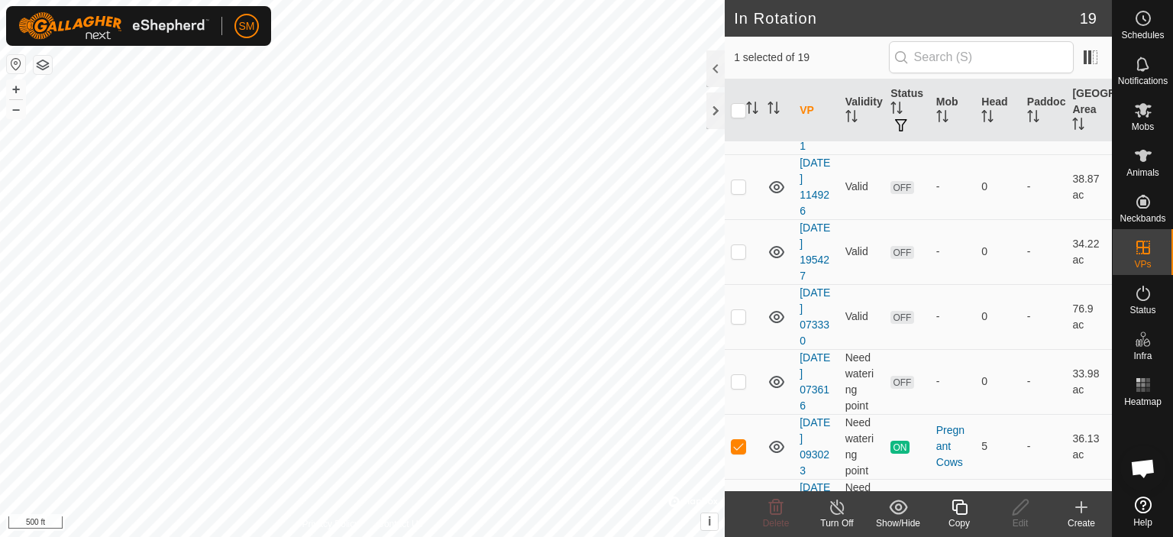
scroll to position [910, 0]
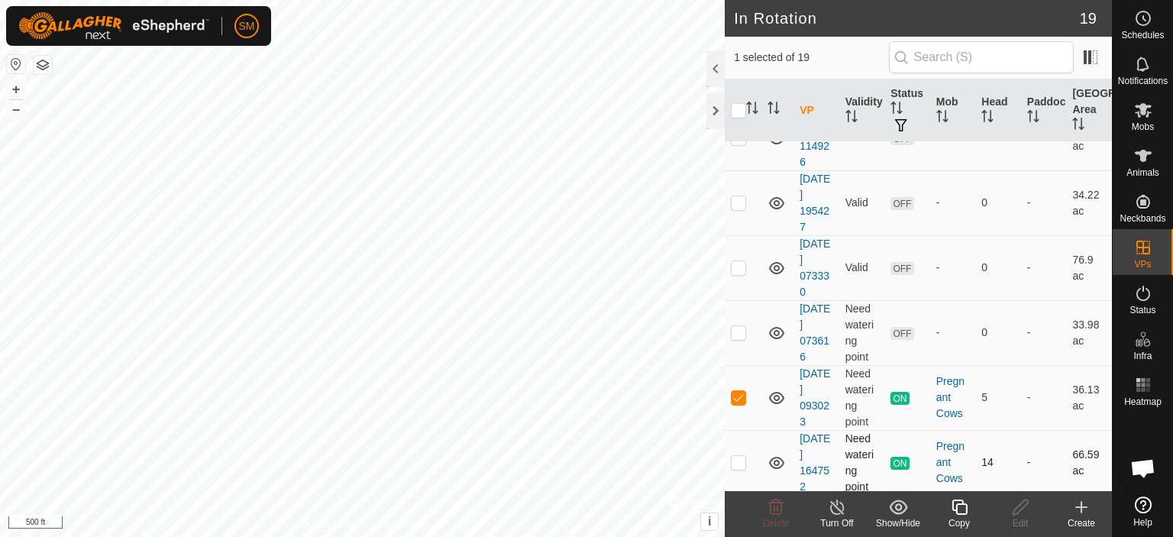
click at [735, 458] on p-checkbox at bounding box center [738, 462] width 15 height 12
checkbox input "true"
click at [741, 391] on p-checkbox at bounding box center [738, 397] width 15 height 12
drag, startPoint x: 742, startPoint y: 386, endPoint x: 742, endPoint y: 397, distance: 10.7
click at [742, 387] on td at bounding box center [743, 397] width 37 height 65
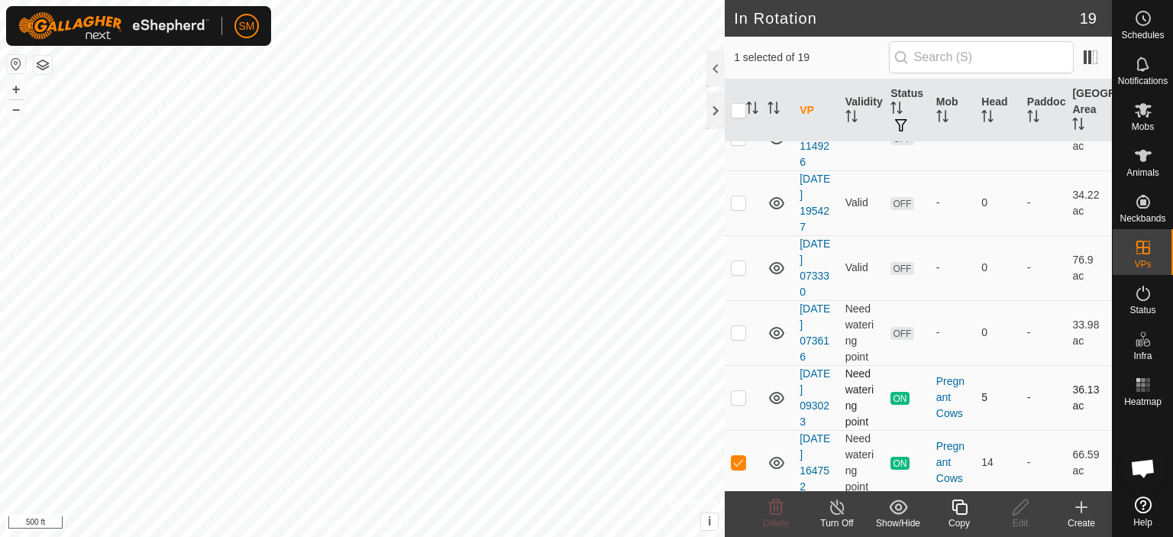
checkbox input "true"
click at [735, 459] on p-checkbox at bounding box center [738, 462] width 15 height 12
checkbox input "false"
click at [835, 511] on icon at bounding box center [837, 507] width 19 height 18
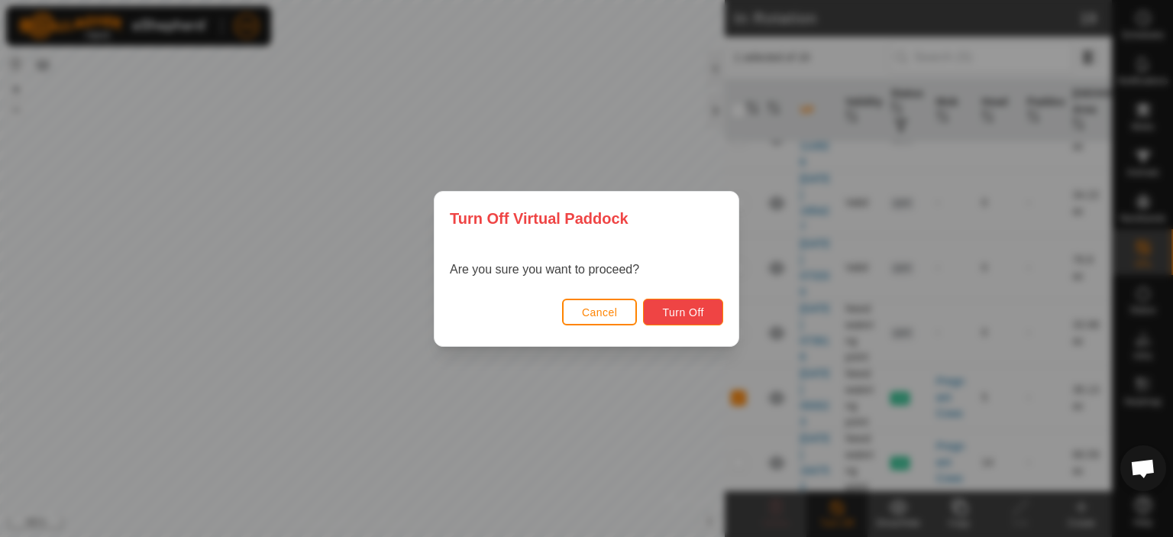
click at [687, 309] on span "Turn Off" at bounding box center [683, 312] width 42 height 12
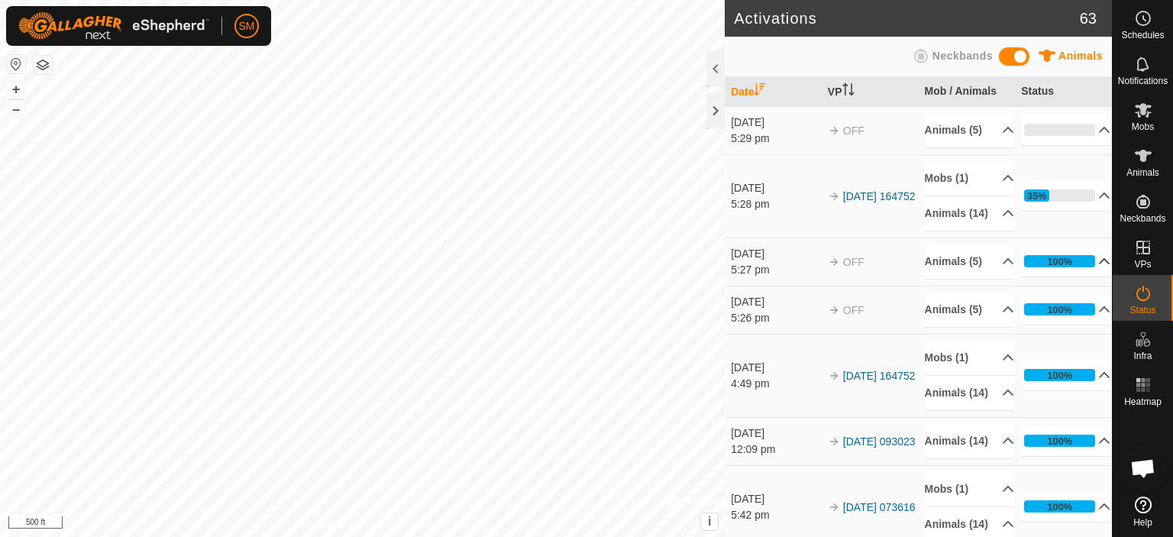
click at [1082, 276] on p-accordion-header "100%" at bounding box center [1065, 261] width 89 height 31
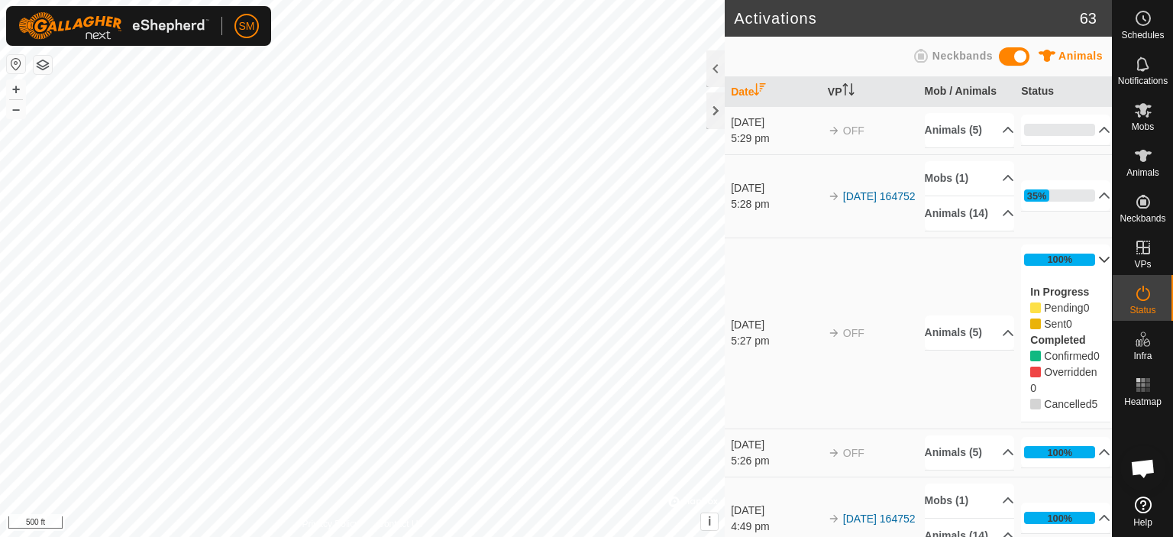
click at [1082, 275] on p-accordion-header "100%" at bounding box center [1065, 259] width 89 height 31
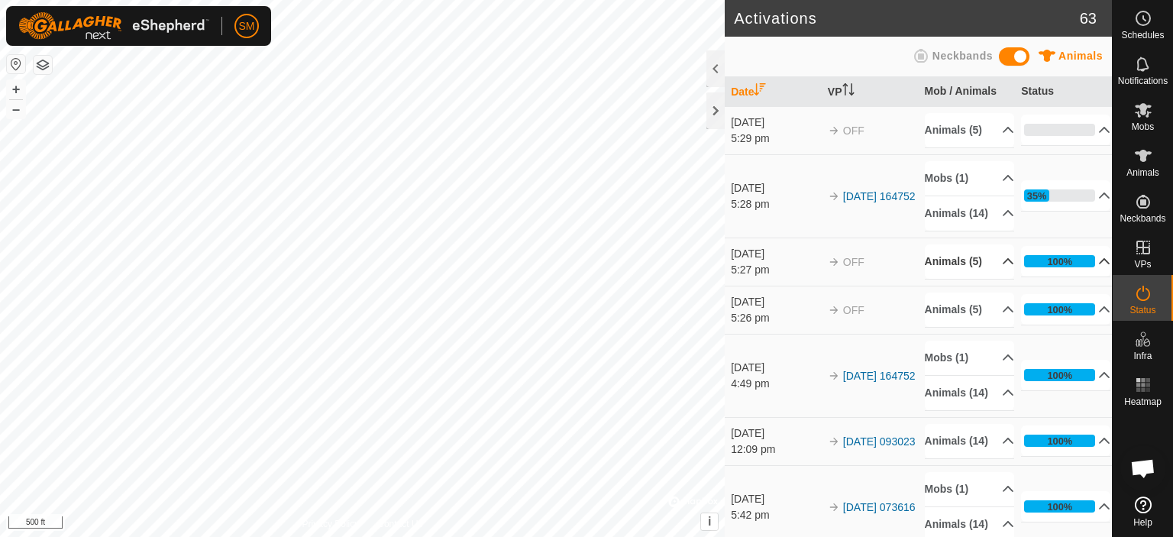
click at [990, 279] on p-accordion-header "Animals (5)" at bounding box center [969, 261] width 89 height 34
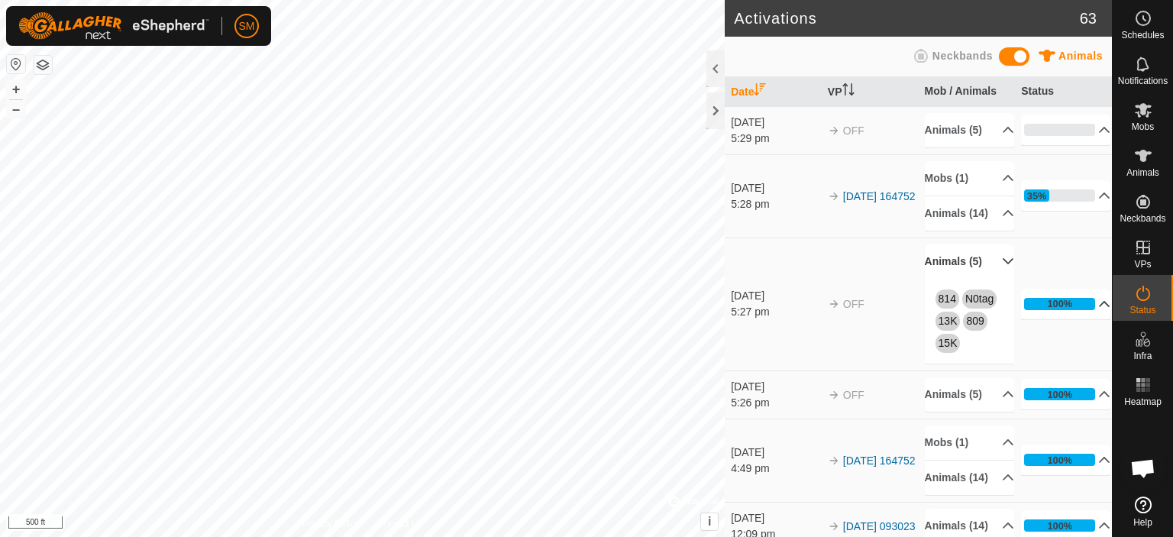
click at [990, 279] on p-accordion-header "Animals (5)" at bounding box center [969, 261] width 89 height 34
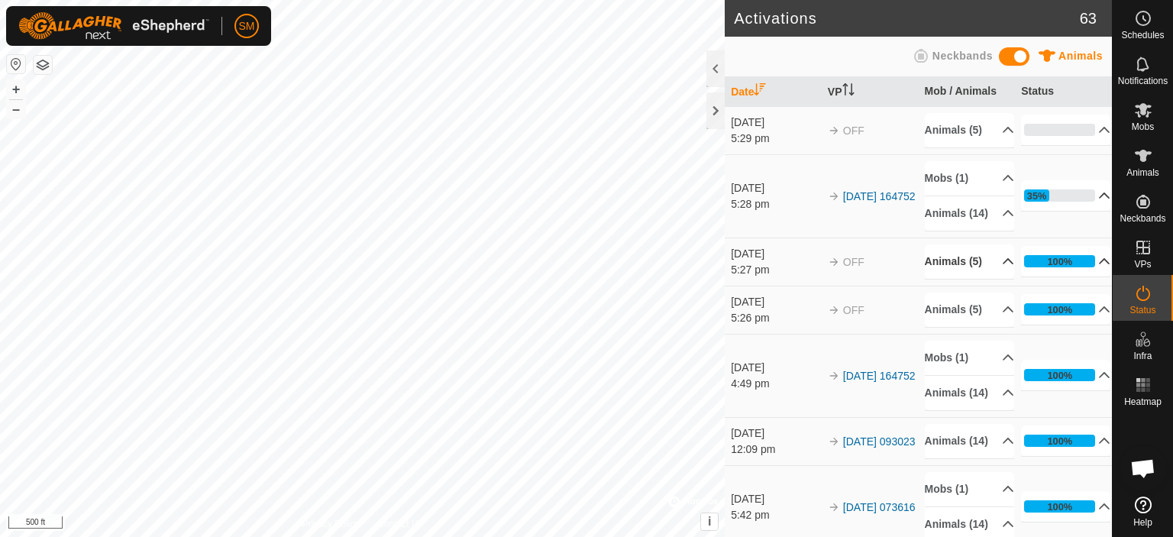
click at [1098, 202] on icon at bounding box center [1104, 195] width 12 height 12
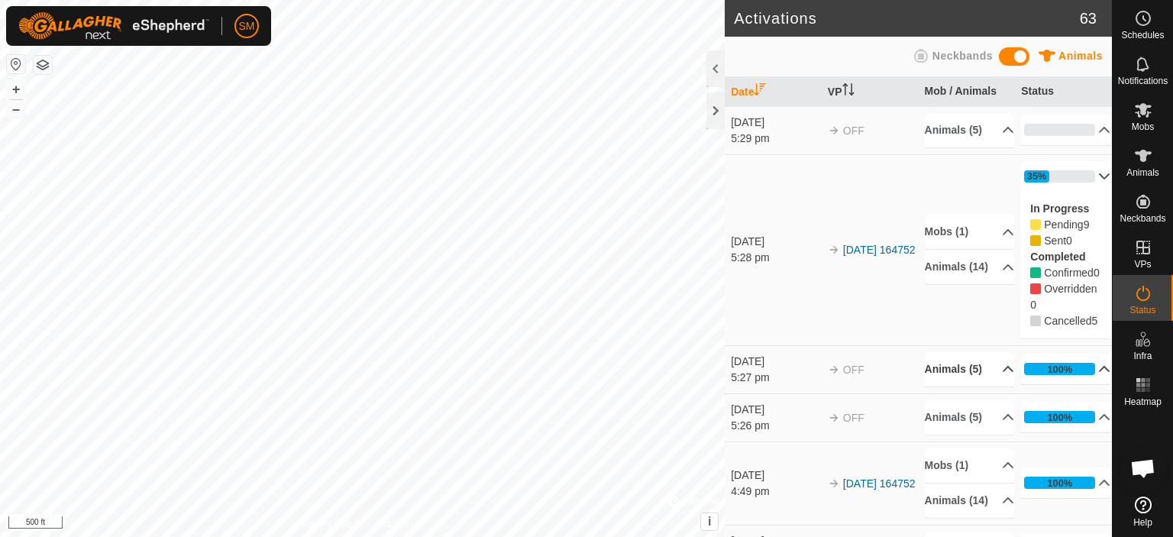
click at [1035, 191] on p-accordion-header "35%" at bounding box center [1065, 176] width 89 height 31
